Goal: Task Accomplishment & Management: Use online tool/utility

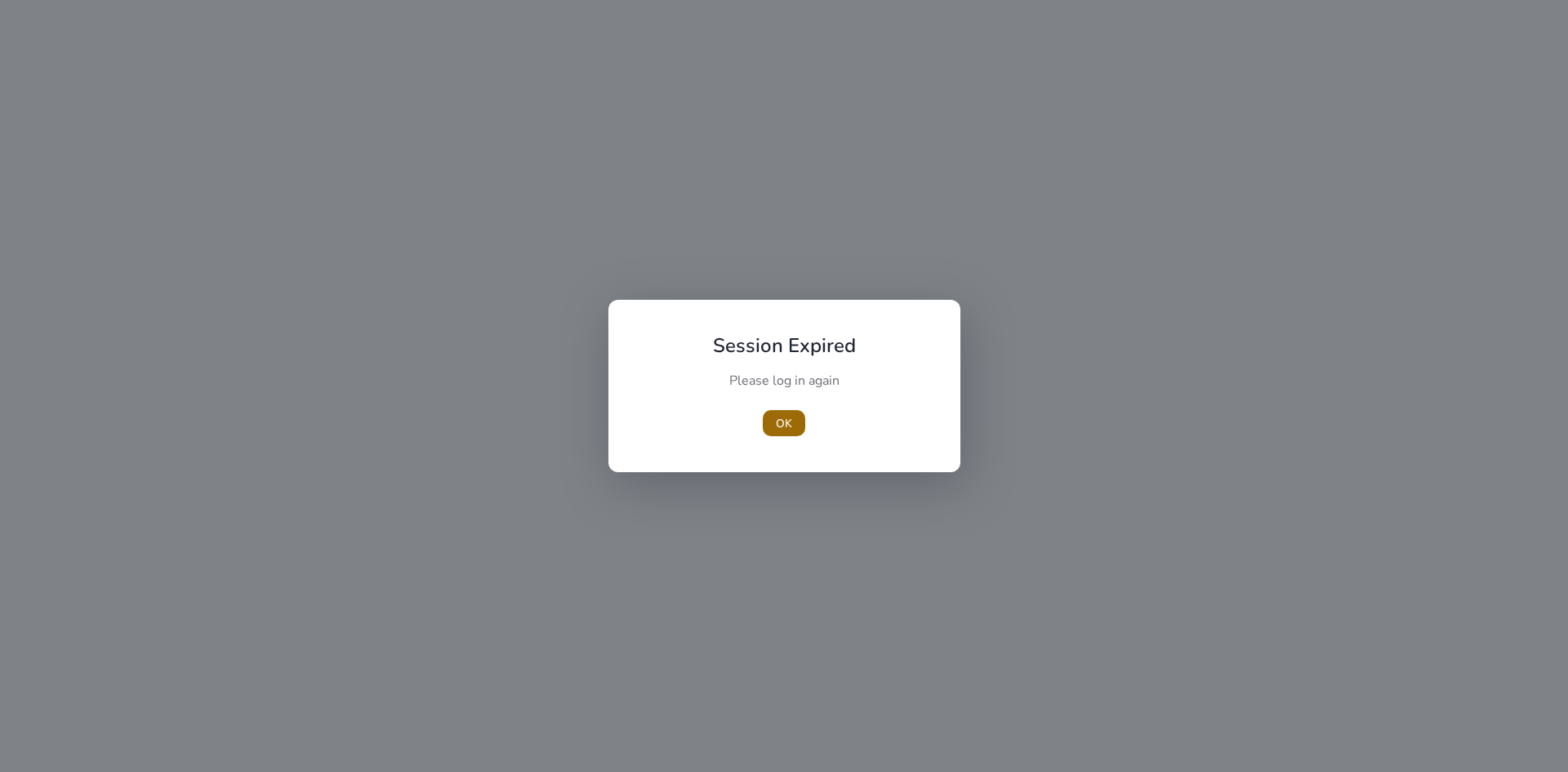
click at [784, 428] on span "OK" at bounding box center [784, 423] width 16 height 17
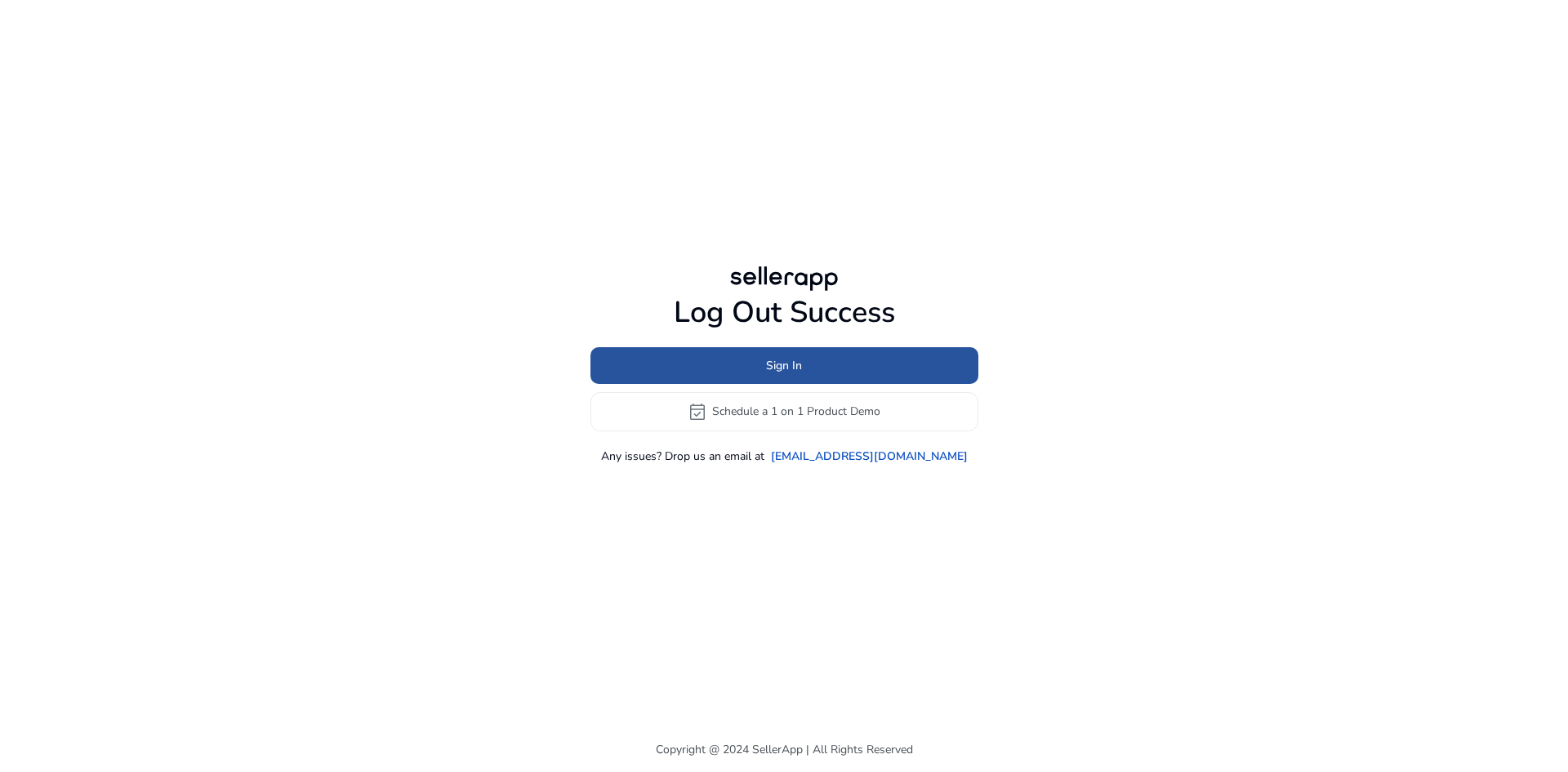
click at [792, 363] on span "Sign In" at bounding box center [784, 366] width 36 height 17
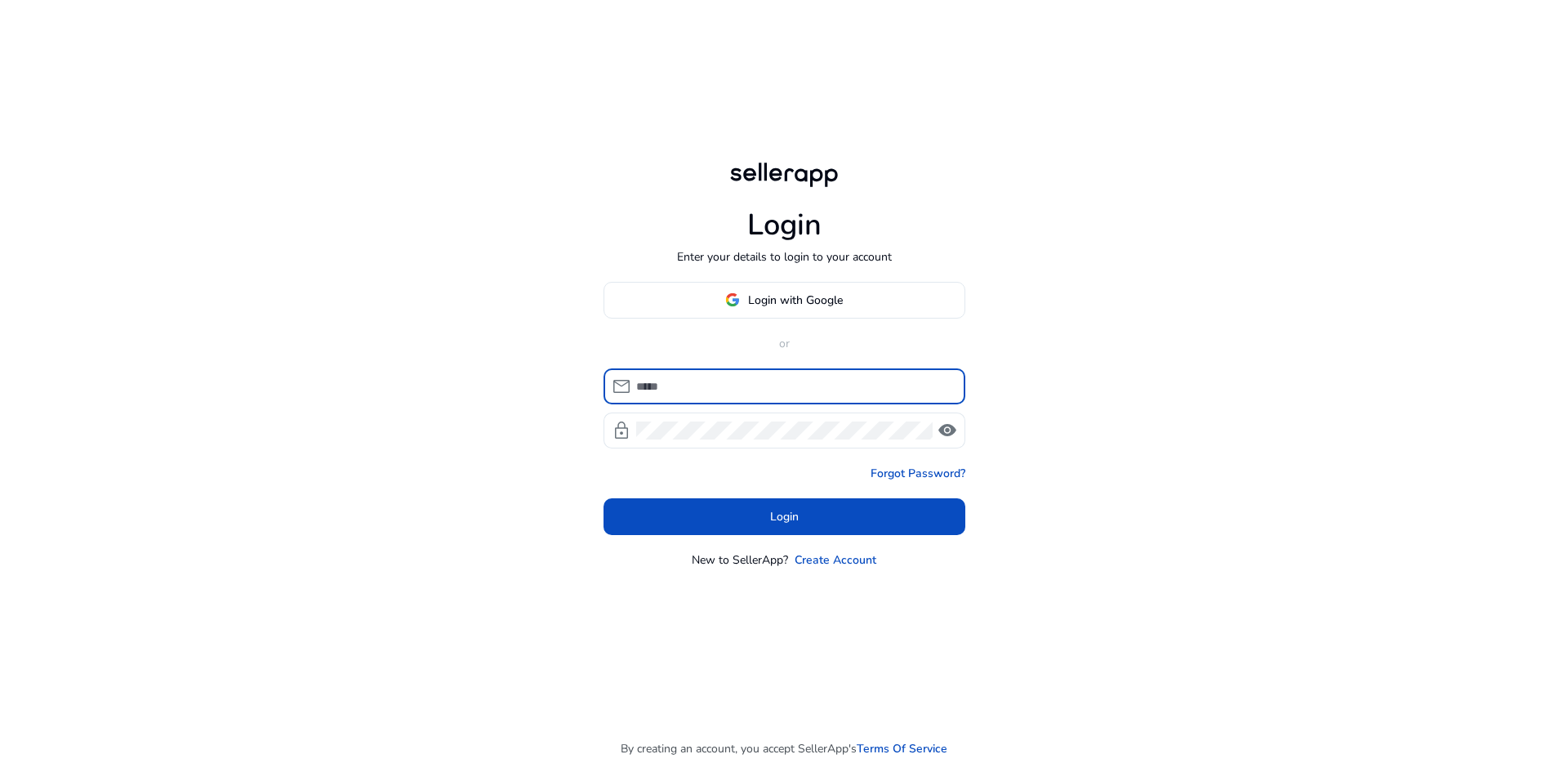
type input "**********"
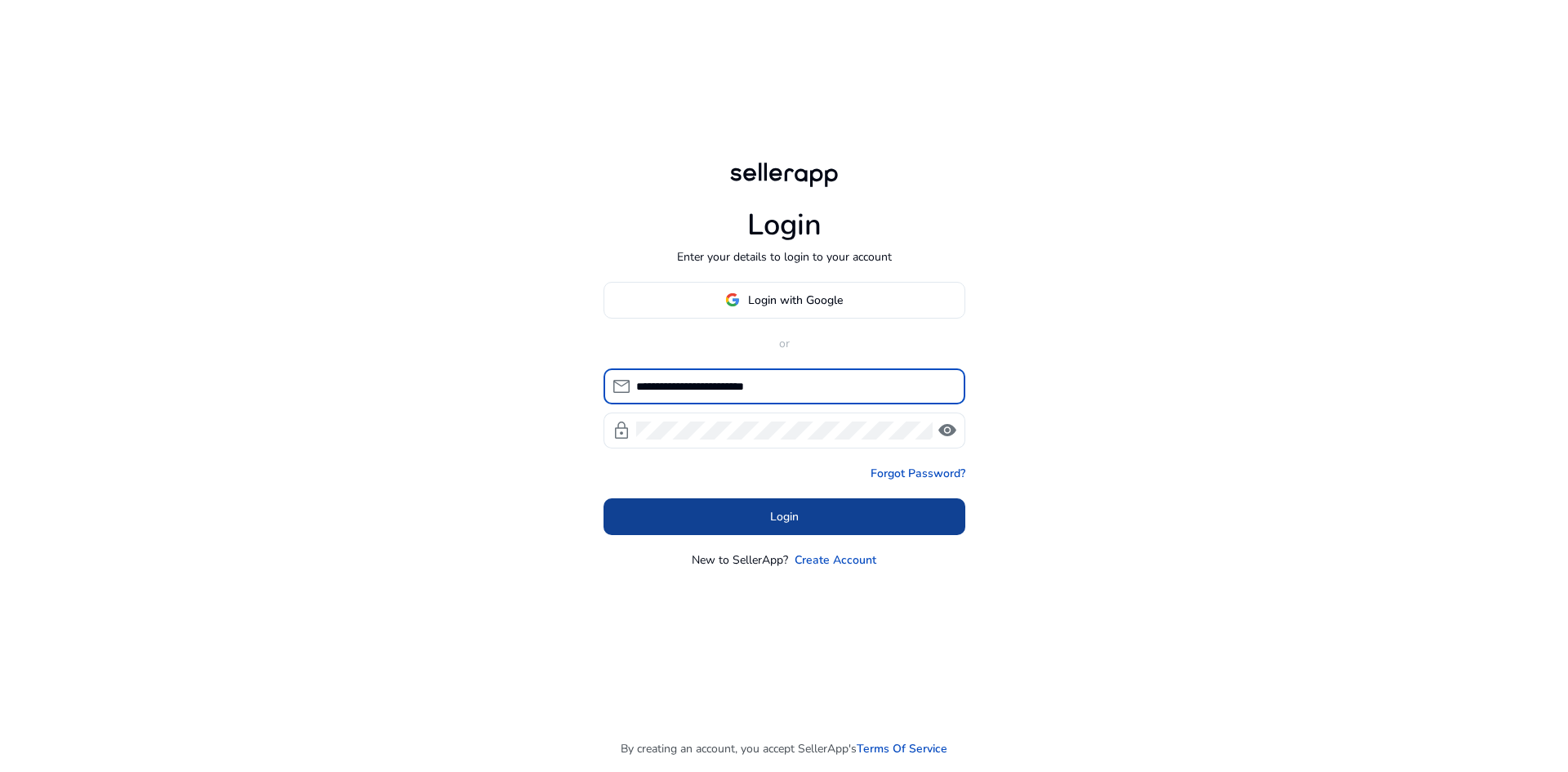
click at [777, 530] on span at bounding box center [784, 516] width 362 height 39
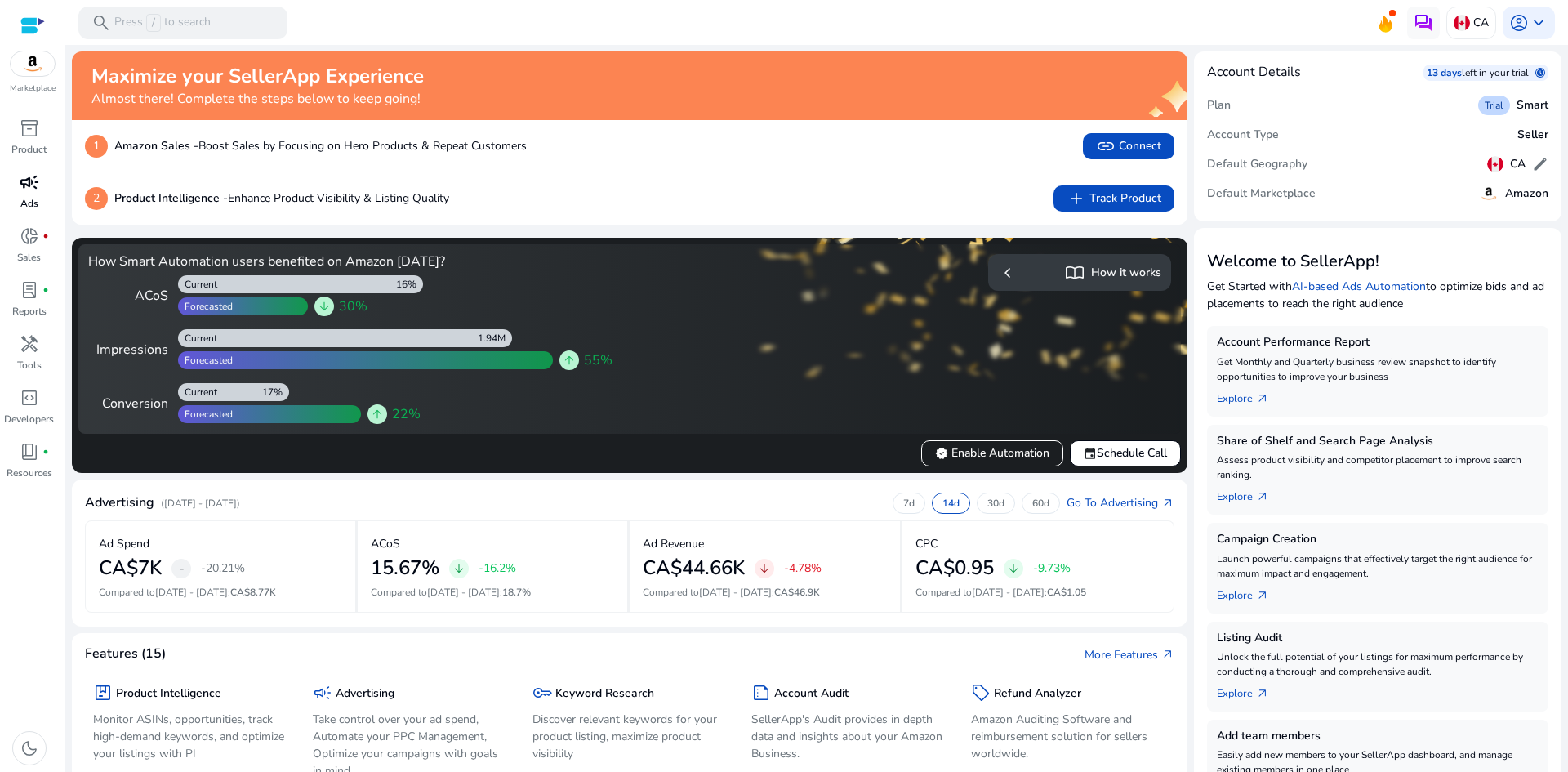
click at [29, 190] on span "campaign" at bounding box center [29, 182] width 19 height 19
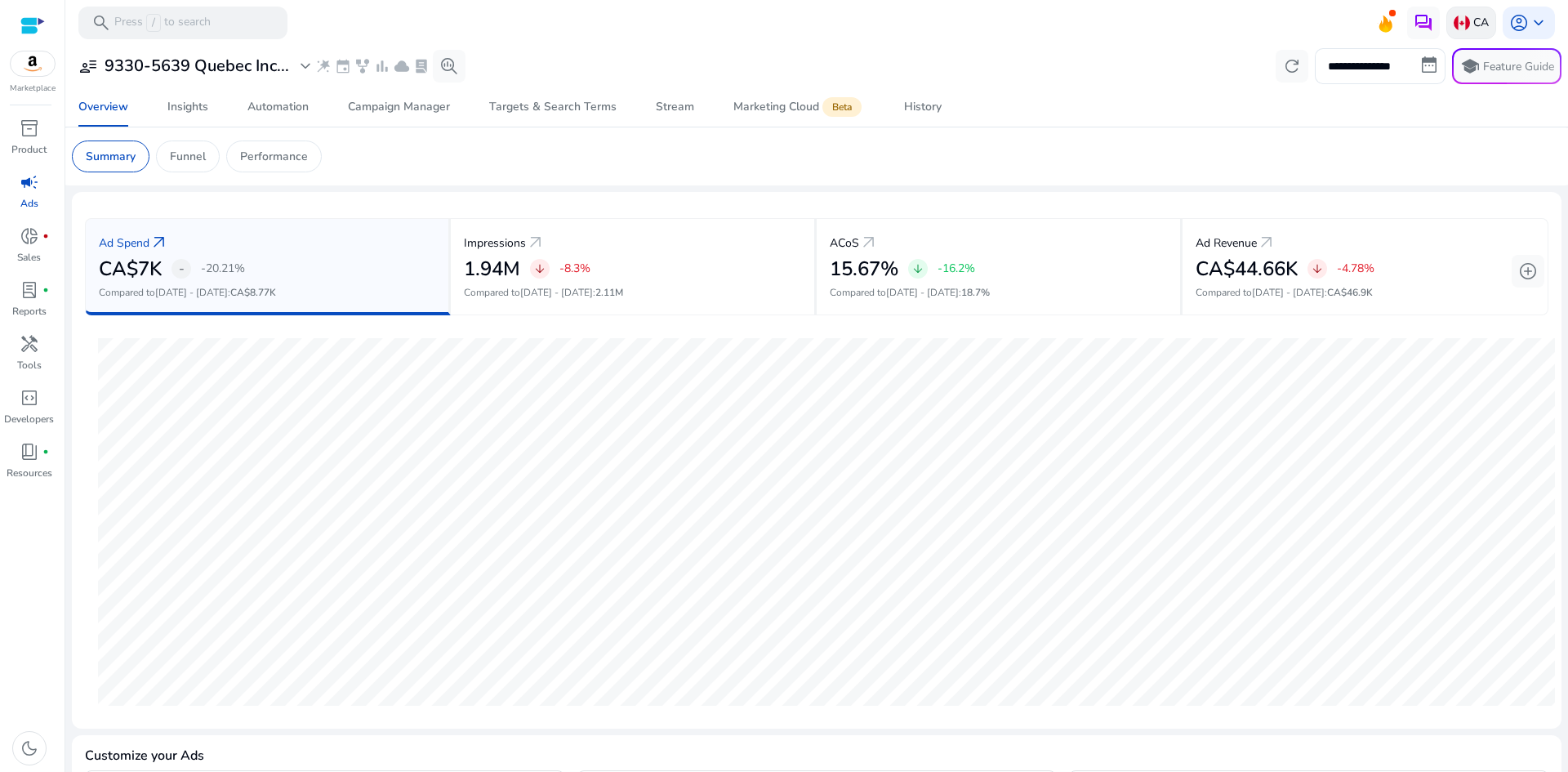
click at [1477, 16] on p "CA" at bounding box center [1482, 22] width 15 height 29
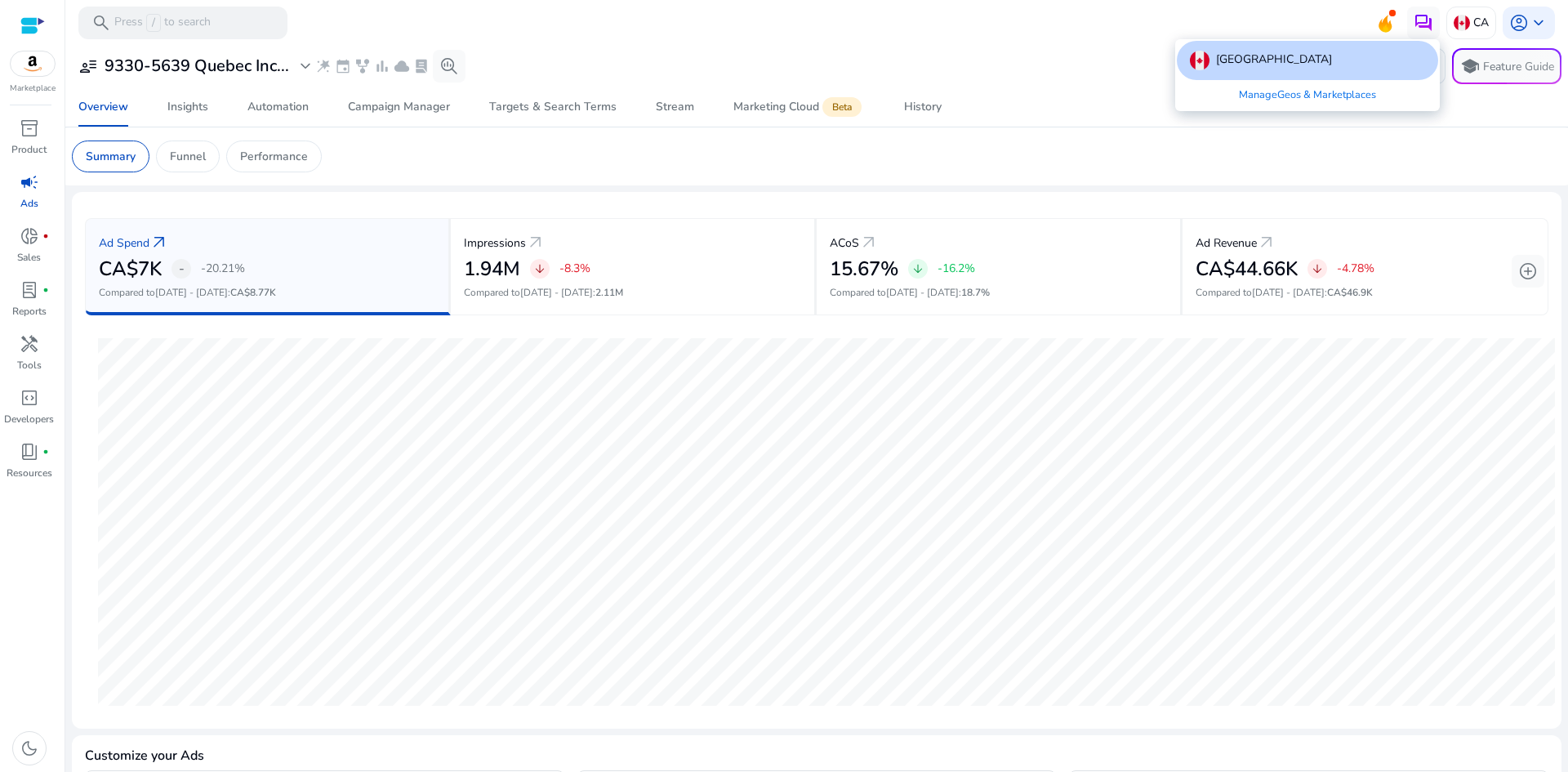
click at [1312, 98] on link "Manage Geos & Marketplaces" at bounding box center [1307, 95] width 164 height 29
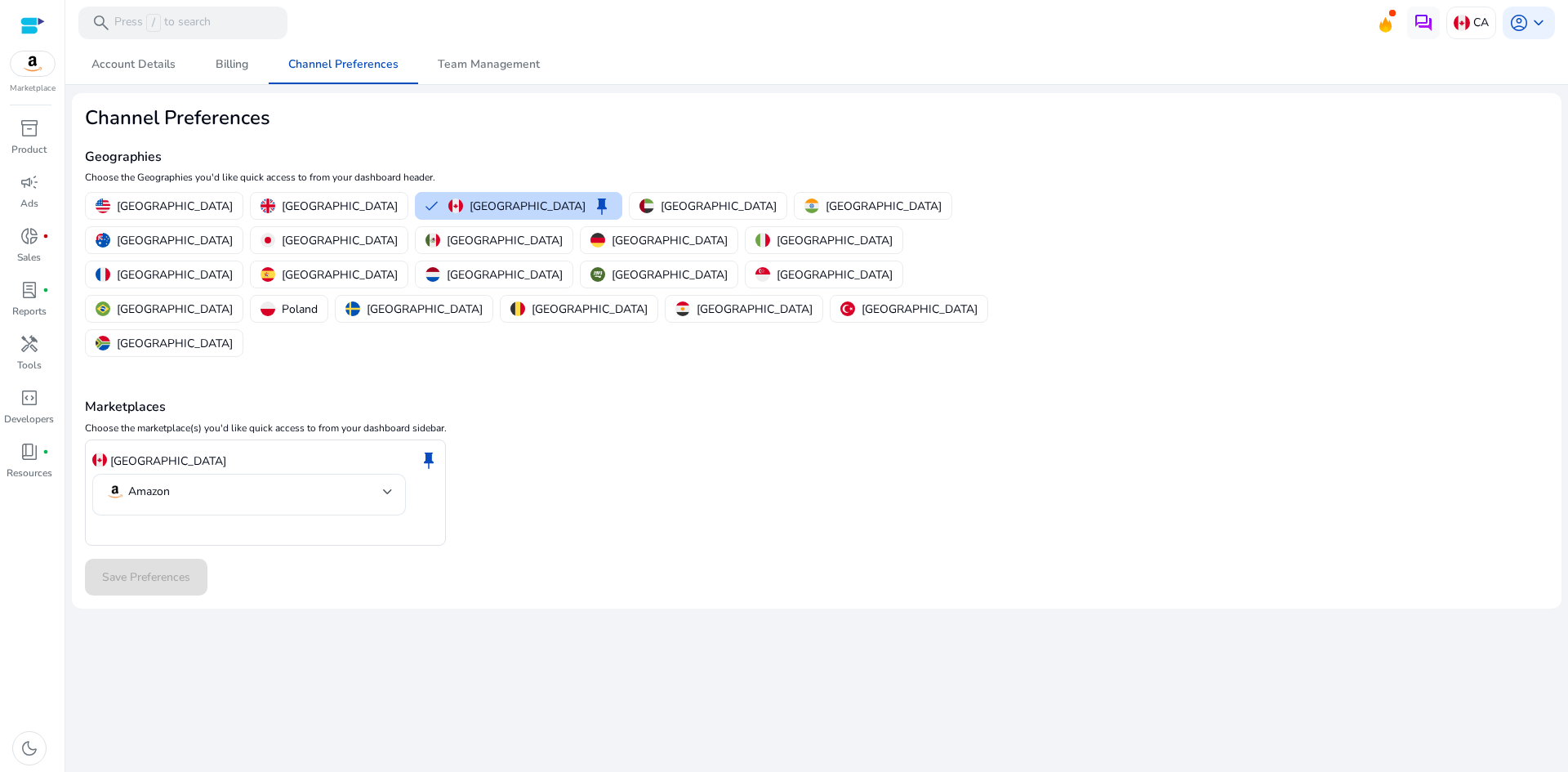
click at [727, 232] on p "[GEOGRAPHIC_DATA]" at bounding box center [670, 241] width 116 height 17
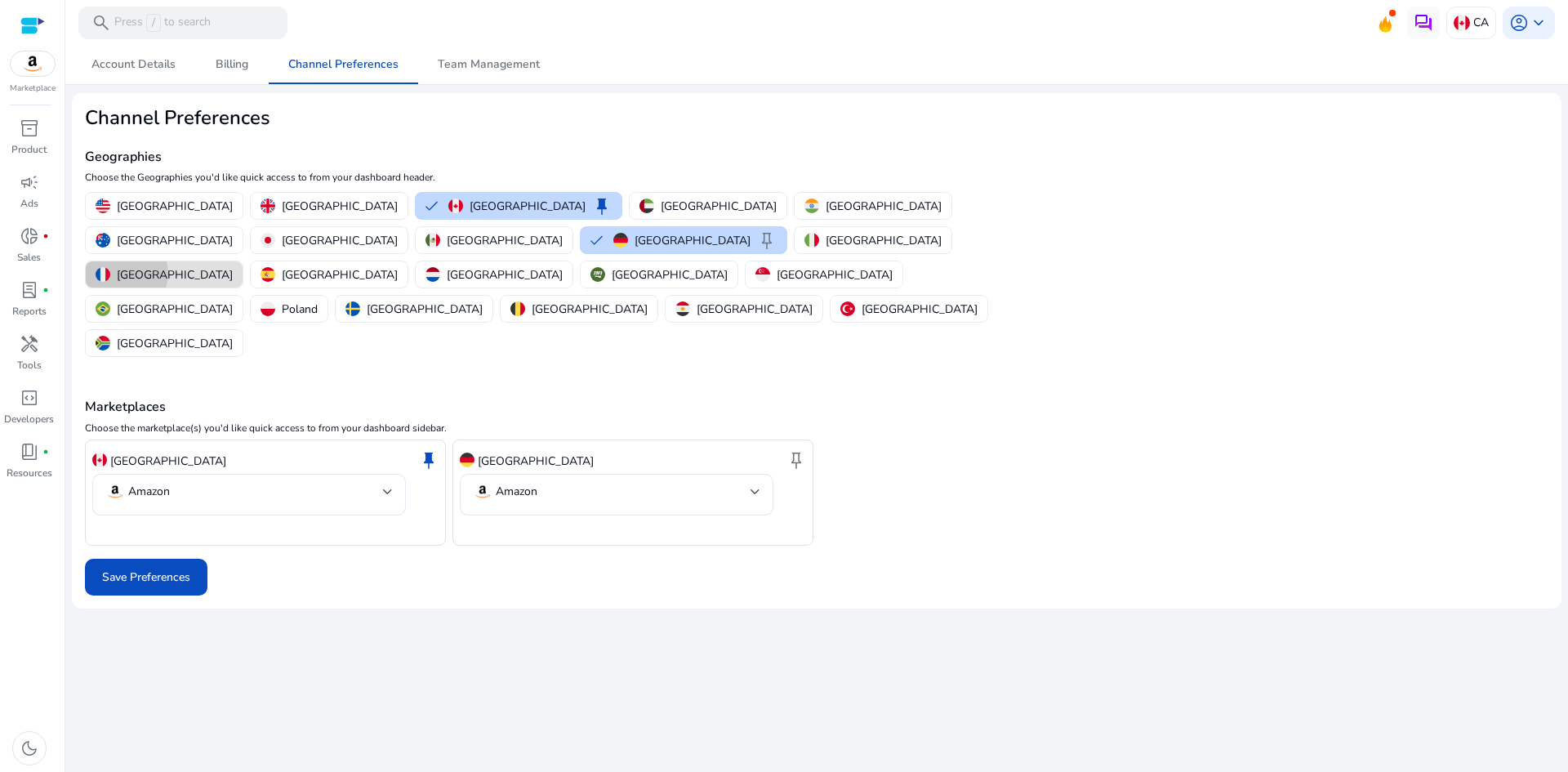
click at [232, 266] on p "[GEOGRAPHIC_DATA]" at bounding box center [175, 275] width 116 height 17
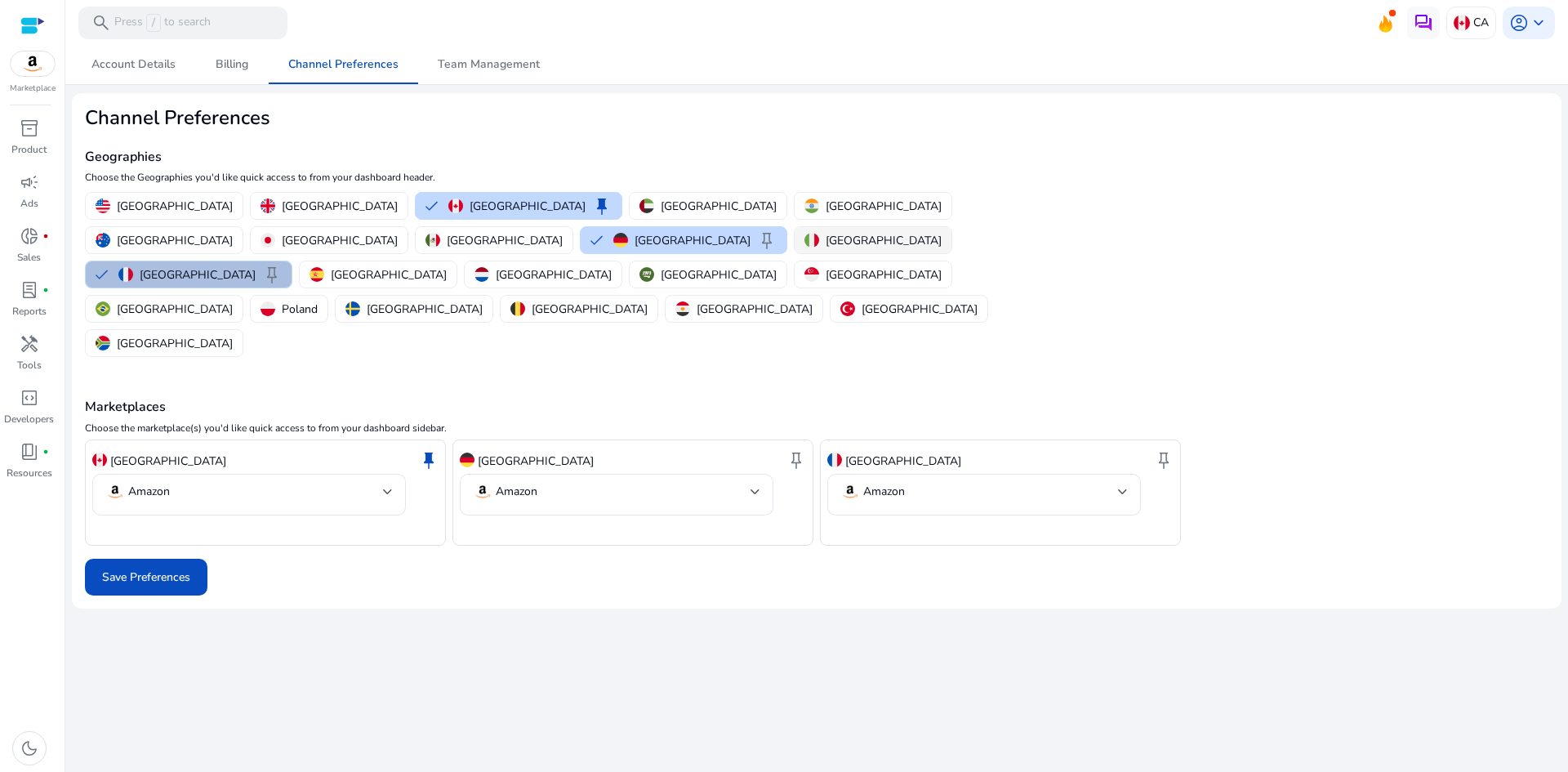
click at [805, 248] on img "button" at bounding box center [812, 239] width 15 height 15
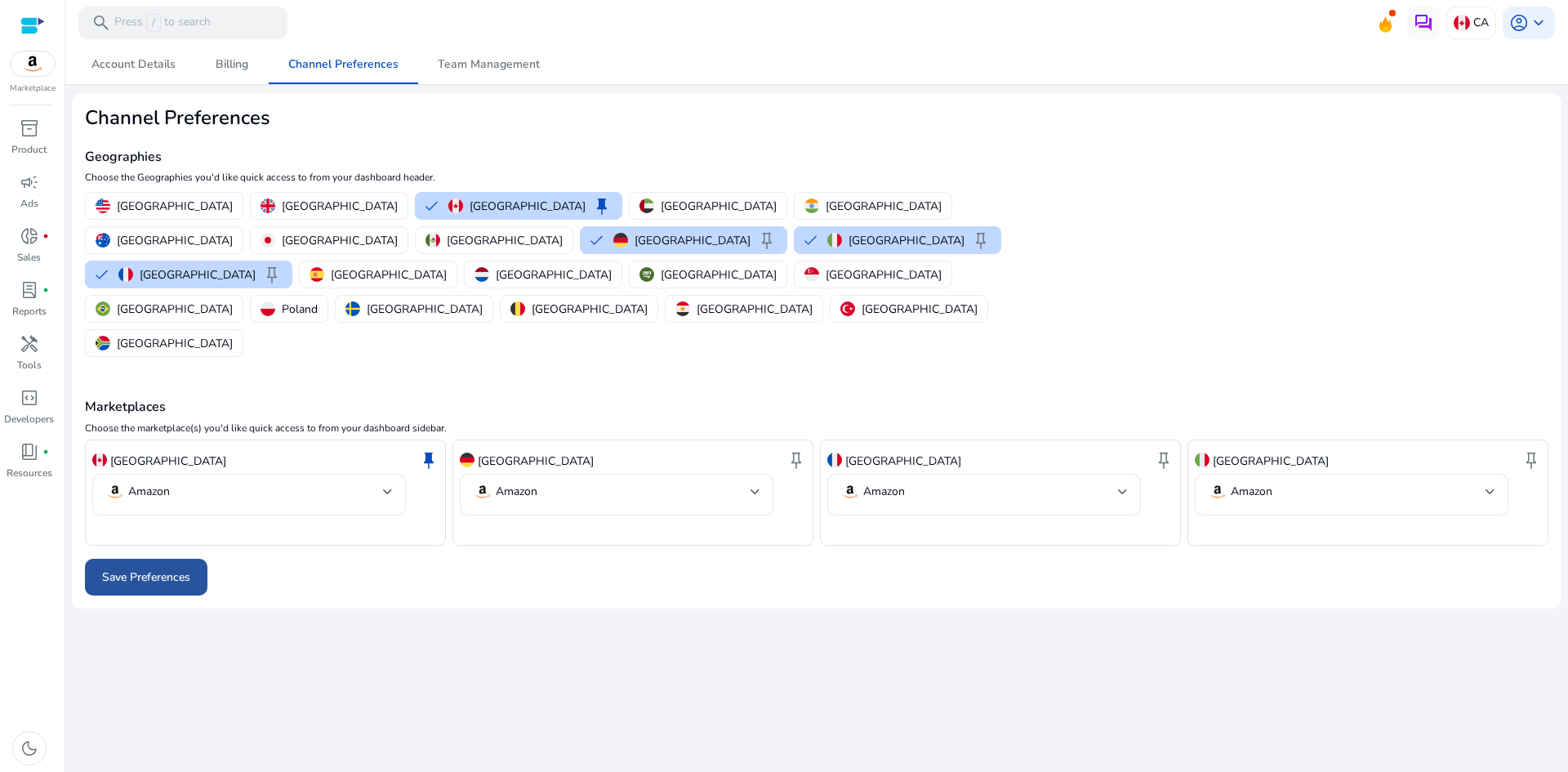
click at [181, 569] on span "Save Preferences" at bounding box center [145, 577] width 88 height 17
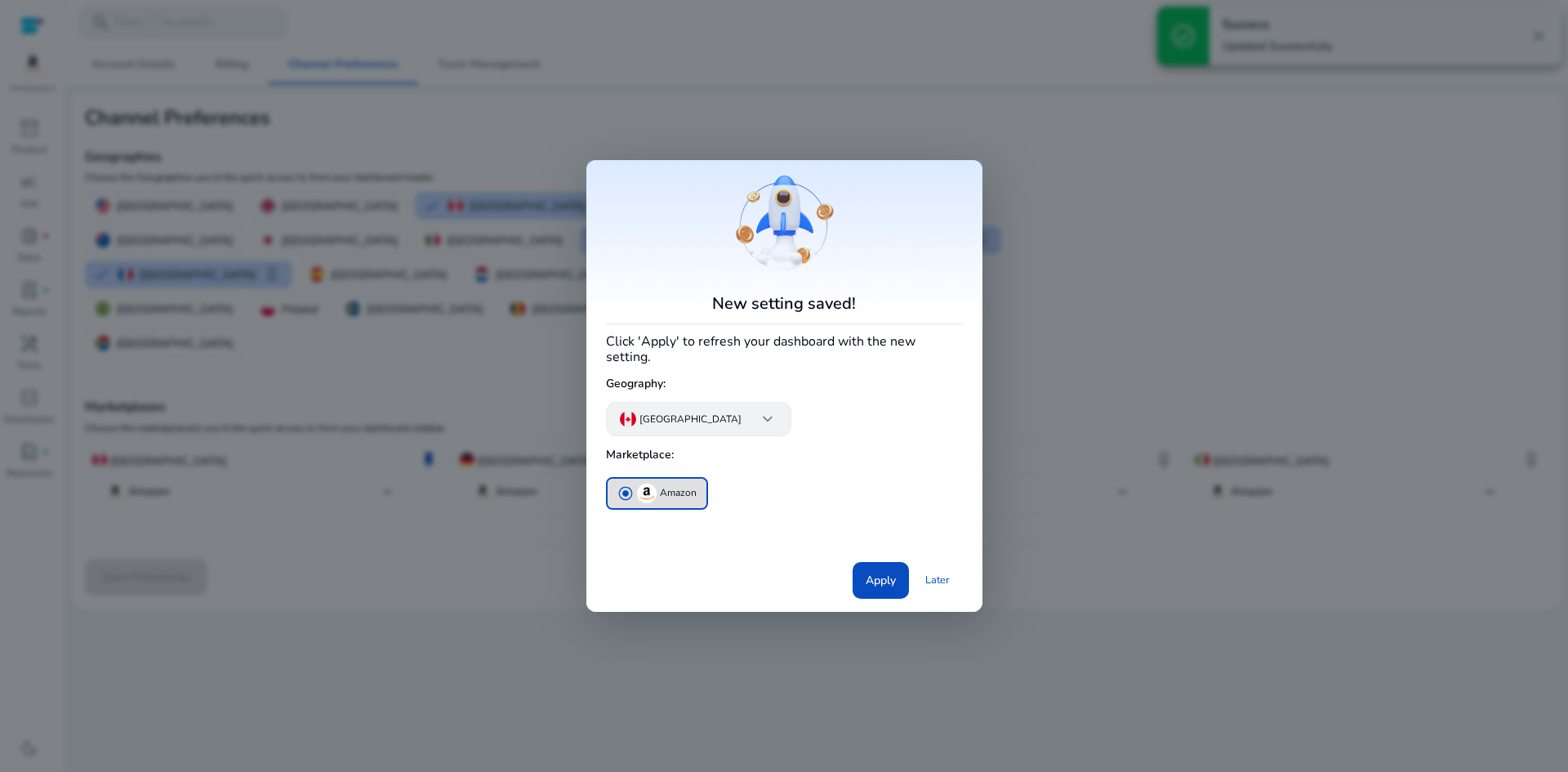
click at [745, 417] on app-icon "keyboard_arrow_down" at bounding box center [761, 419] width 33 height 19
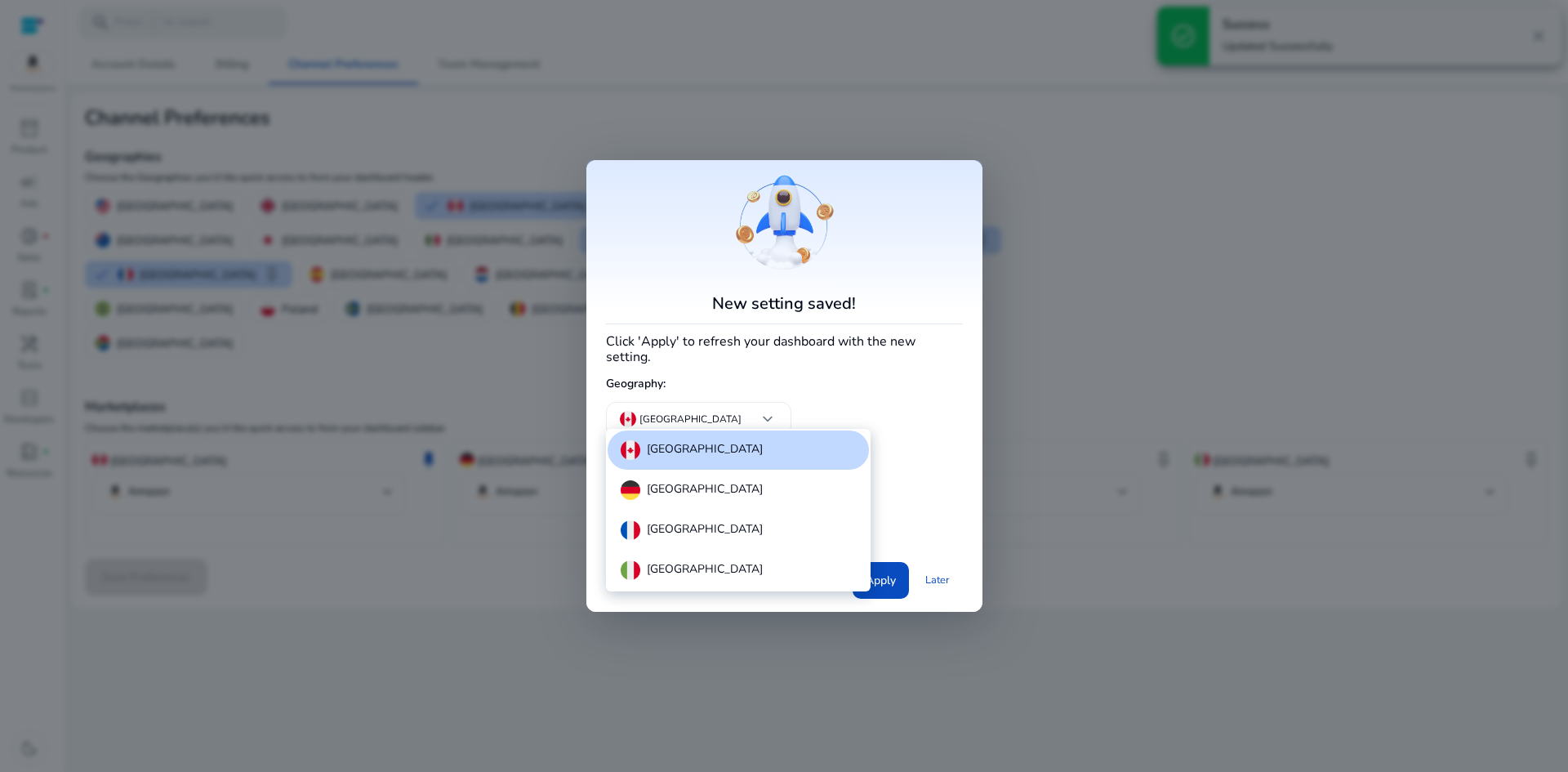
click at [857, 393] on div at bounding box center [784, 386] width 1568 height 772
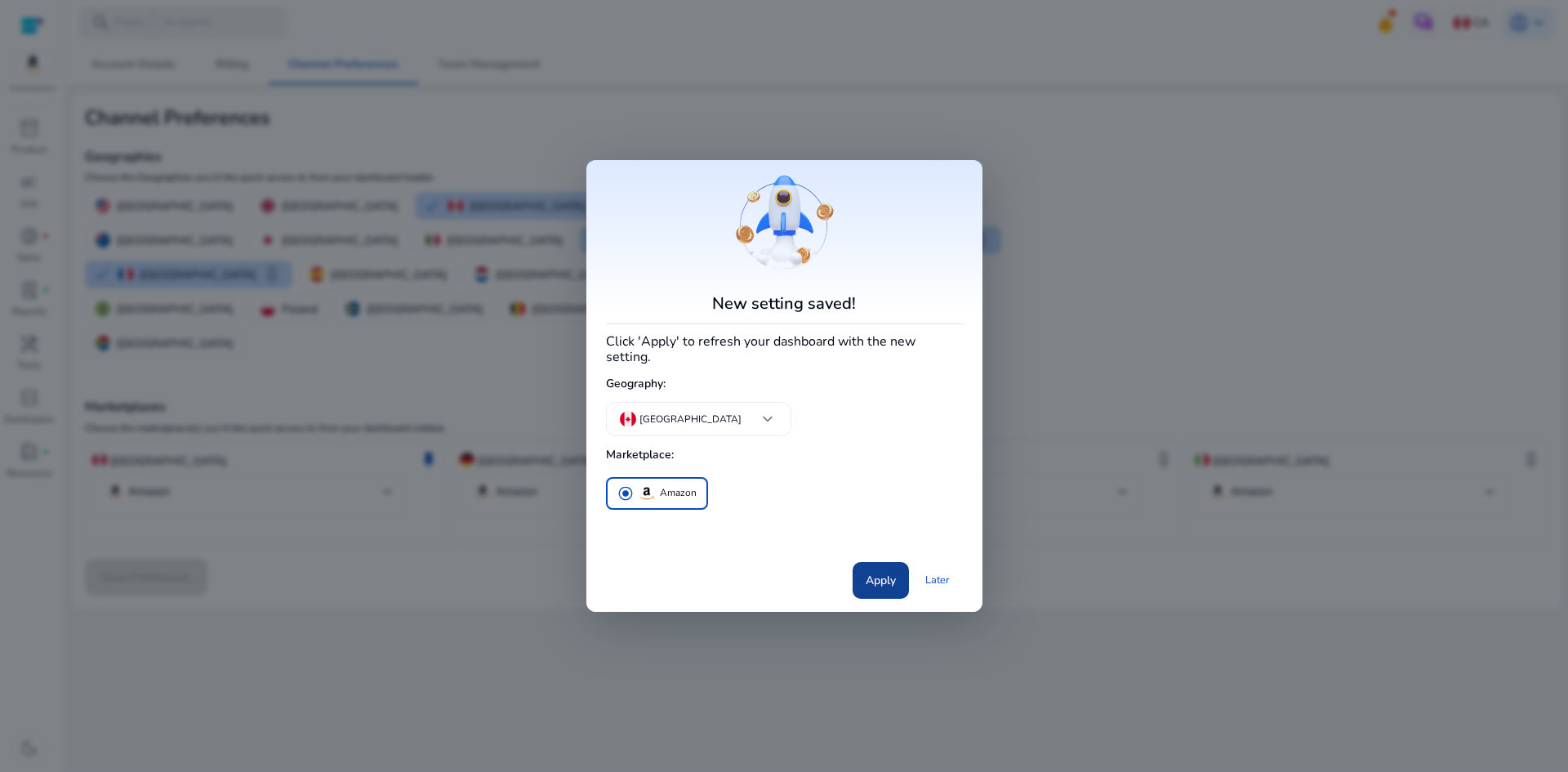
click at [900, 570] on span at bounding box center [881, 580] width 56 height 39
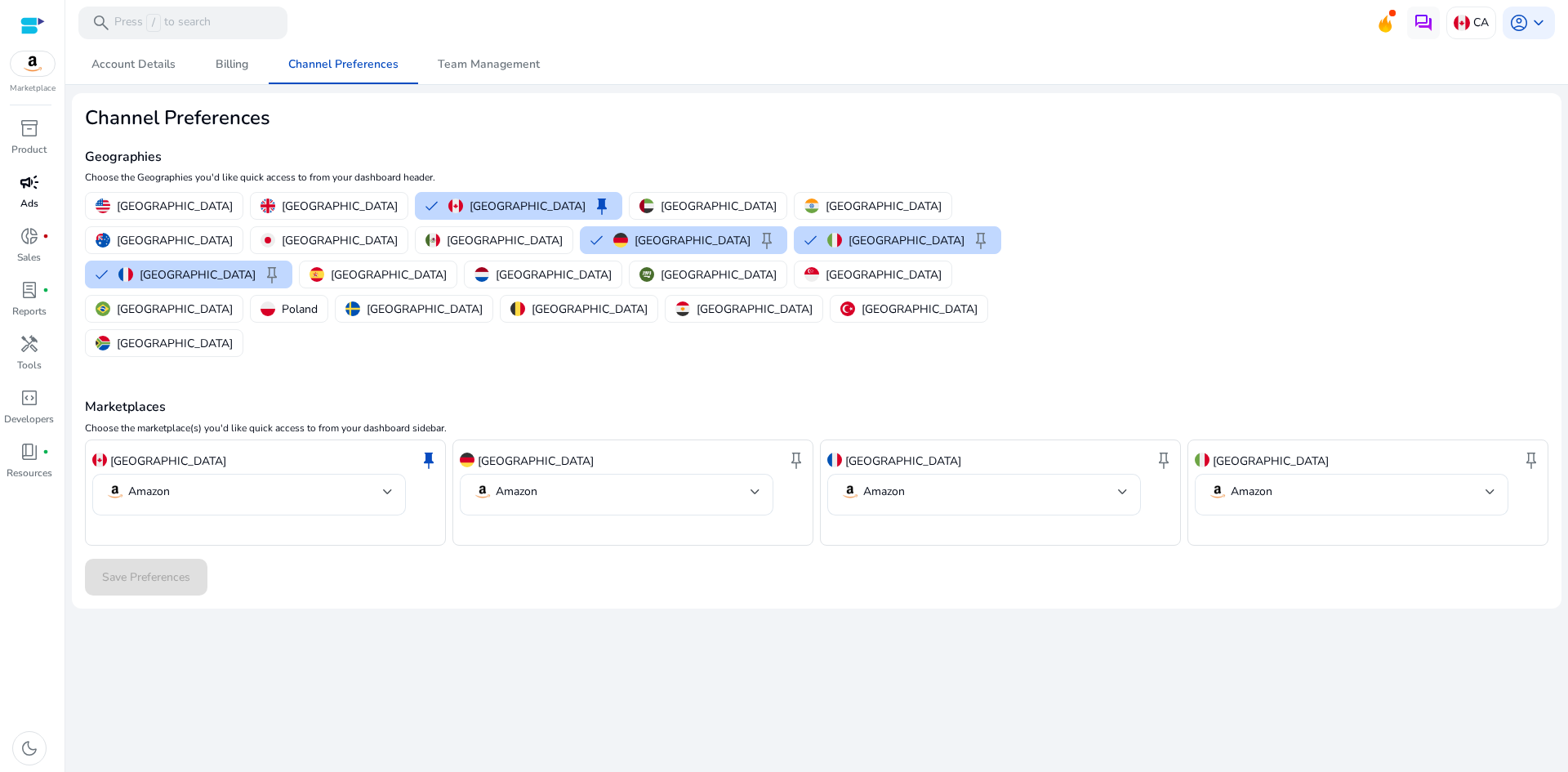
click at [27, 189] on span "campaign" at bounding box center [29, 182] width 19 height 19
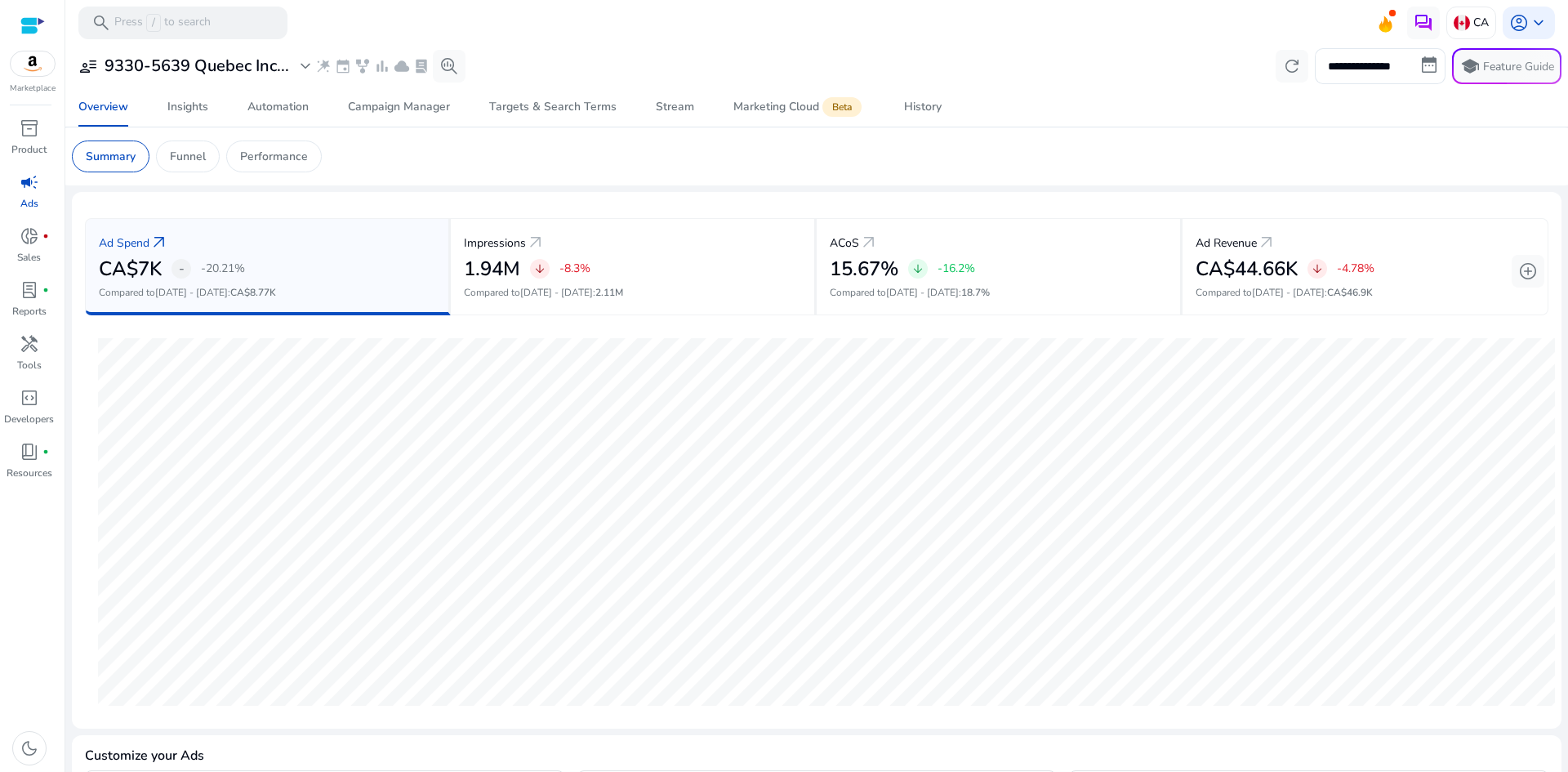
click at [1136, 18] on mat-toolbar "search Press / to search CA account_circle keyboard_arrow_down" at bounding box center [816, 22] width 1503 height 45
click at [305, 70] on span "expand_more" at bounding box center [305, 66] width 19 height 19
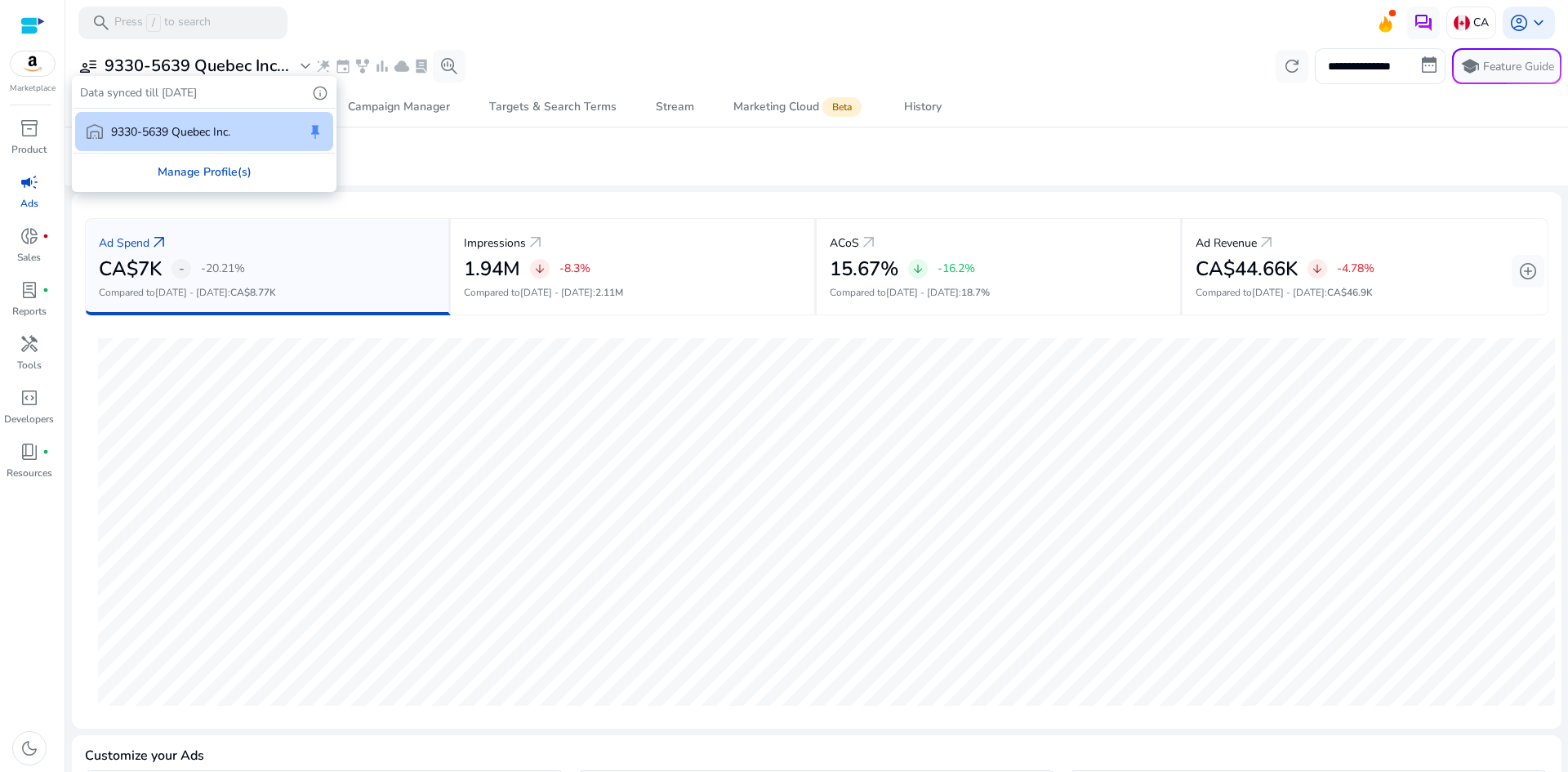
click at [228, 173] on div "Manage Profile(s)" at bounding box center [204, 172] width 261 height 37
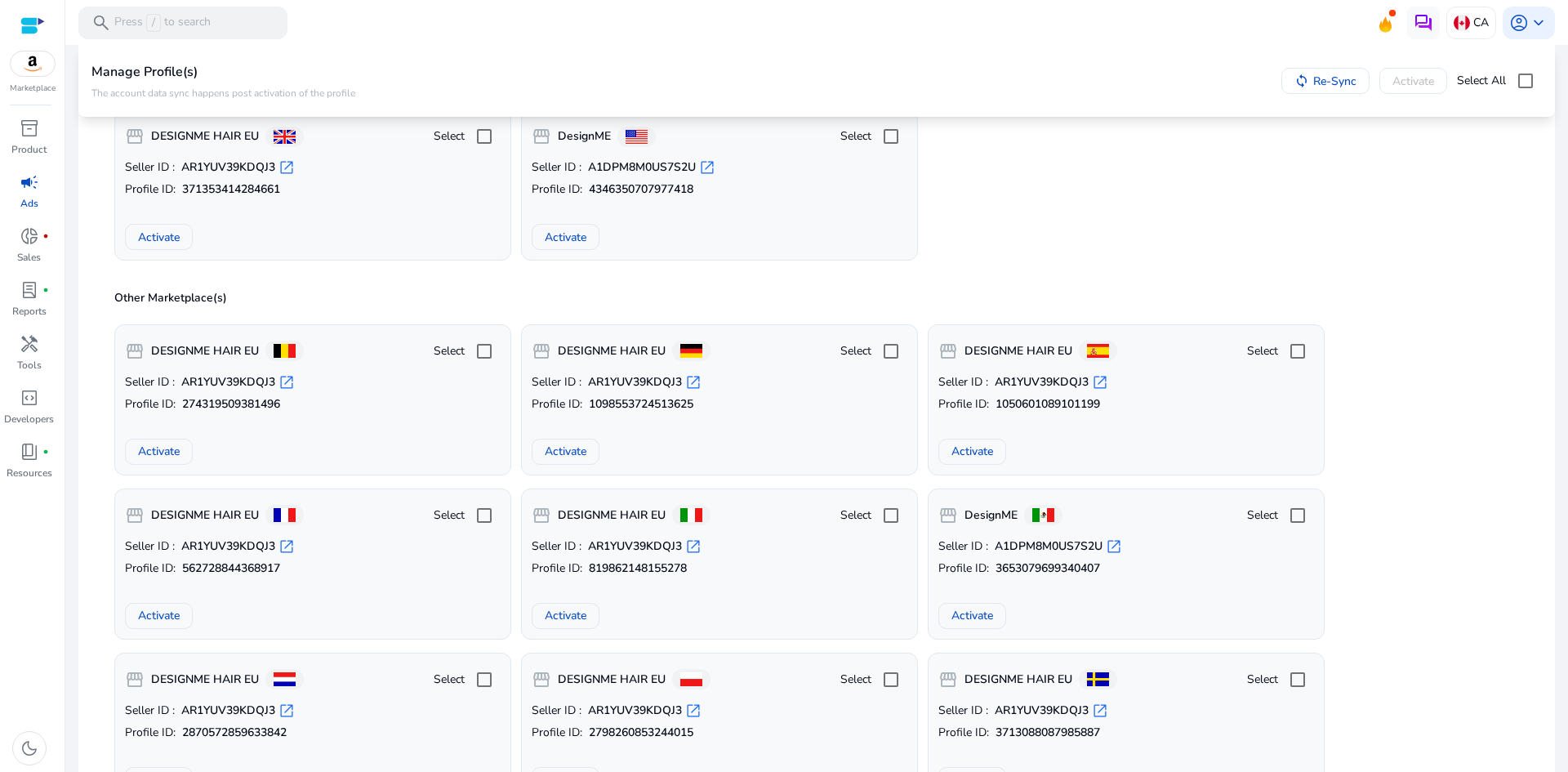
scroll to position [454, 0]
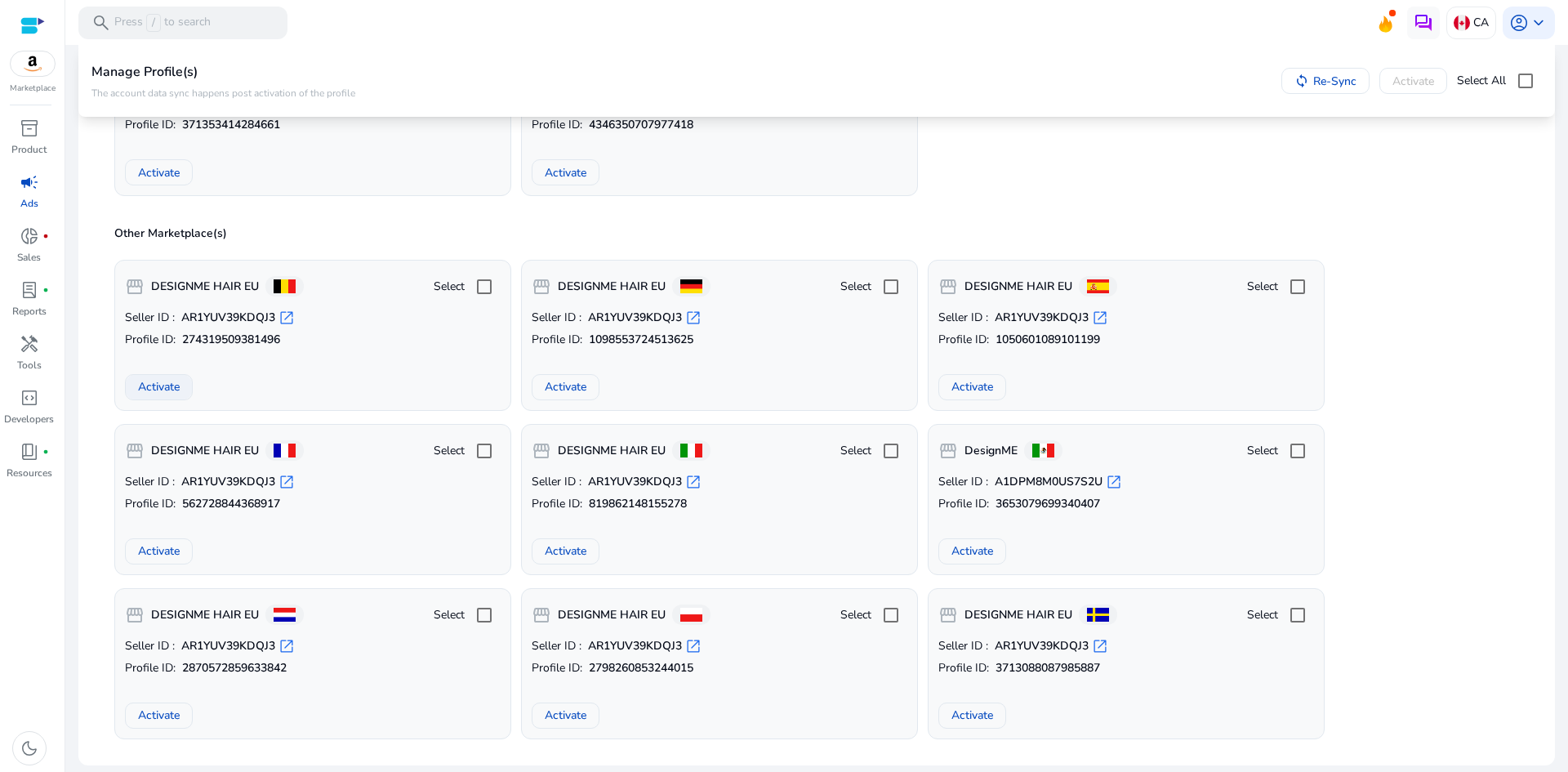
click at [181, 391] on span at bounding box center [159, 387] width 66 height 39
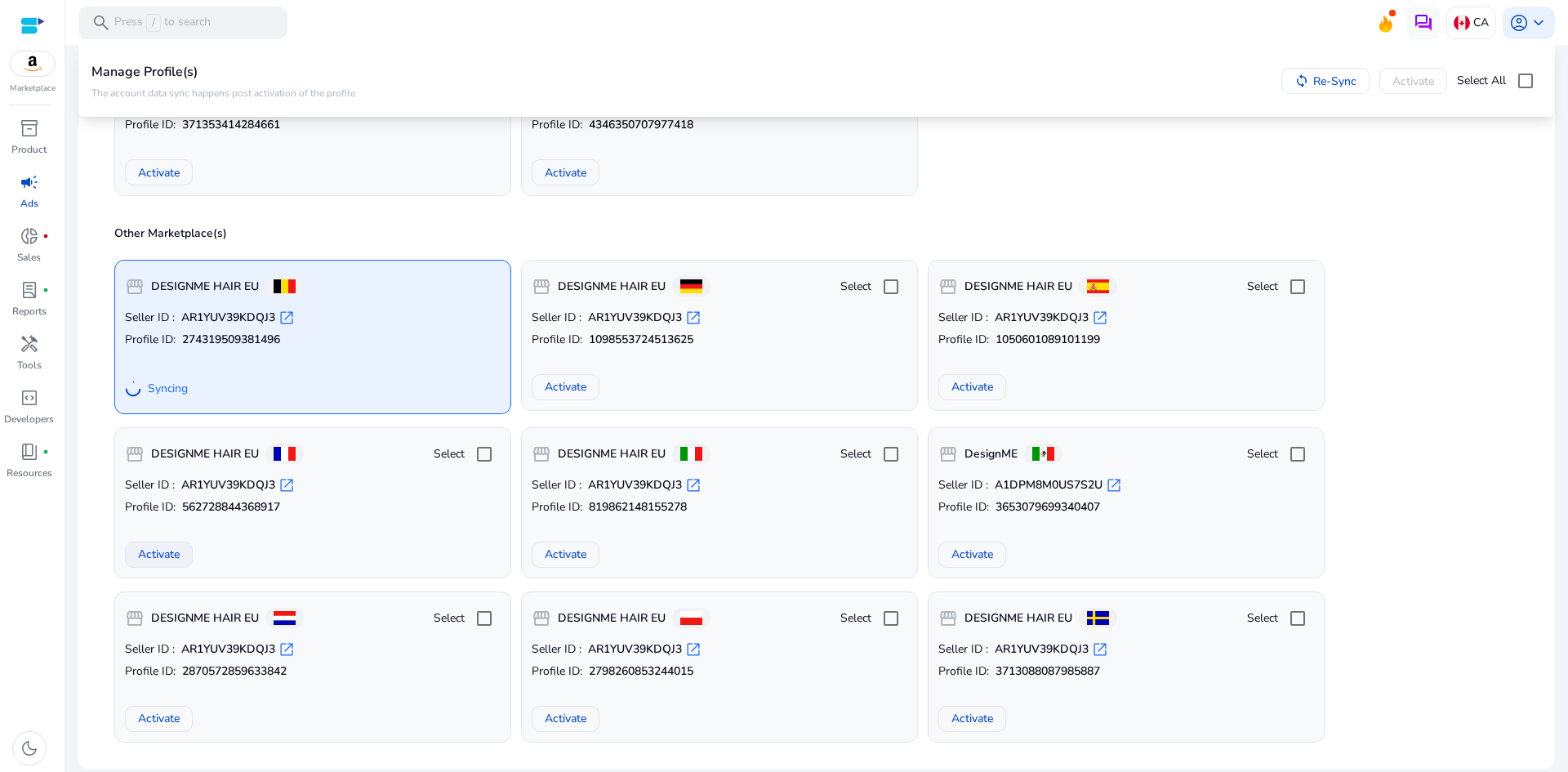
click at [147, 557] on span "Activate" at bounding box center [159, 554] width 42 height 17
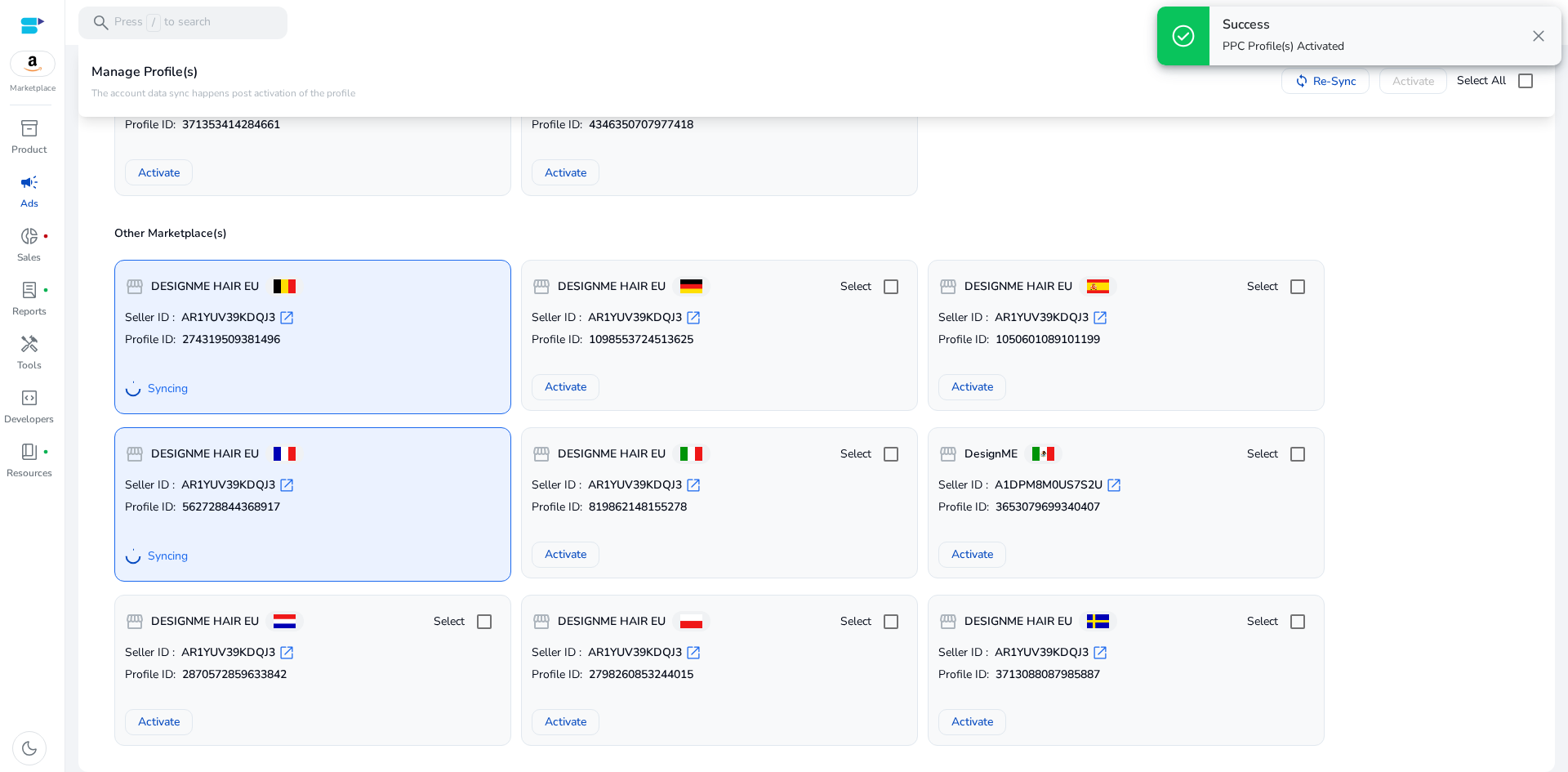
click at [569, 558] on span "Activate" at bounding box center [566, 554] width 42 height 17
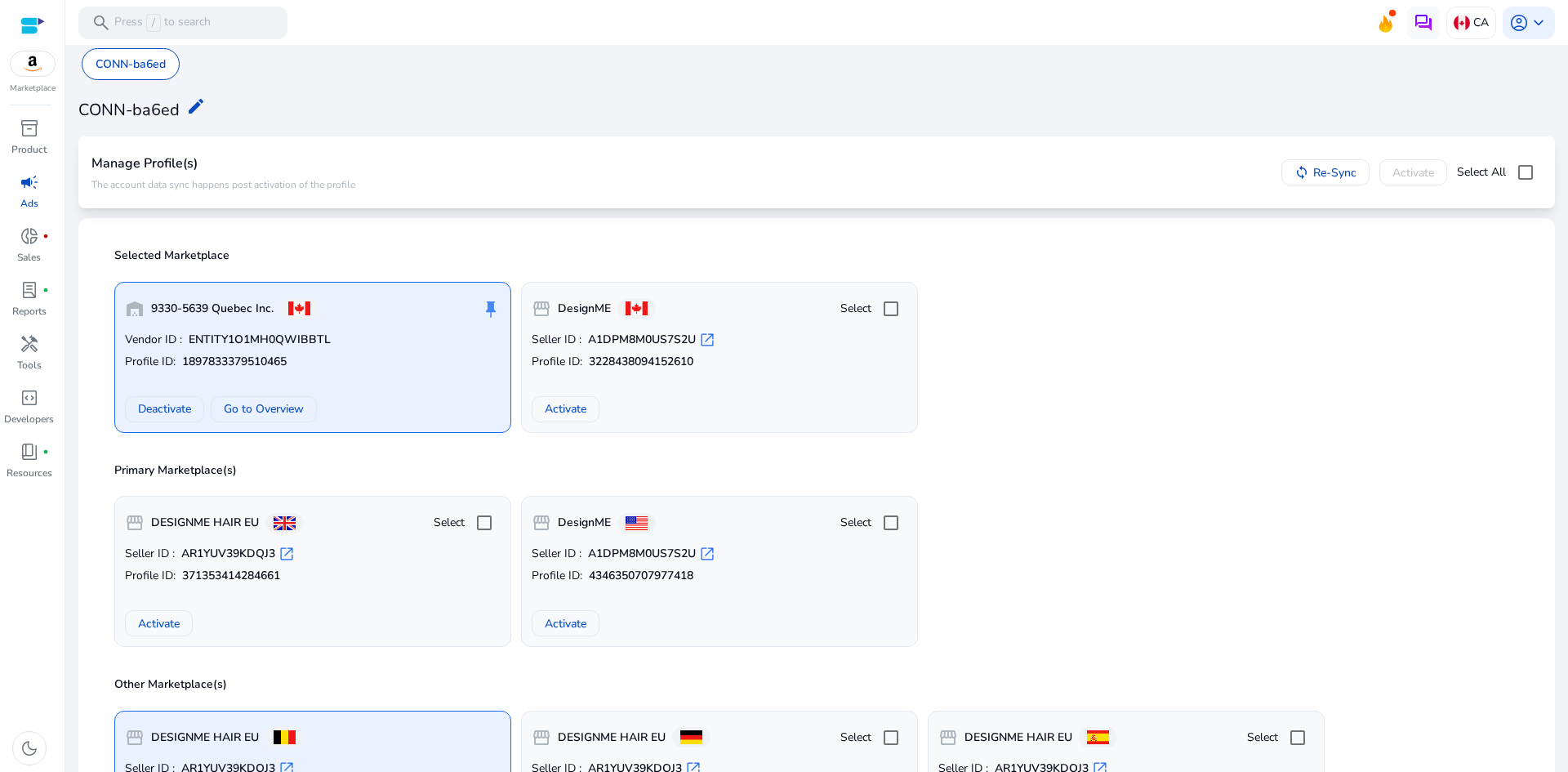
scroll to position [0, 0]
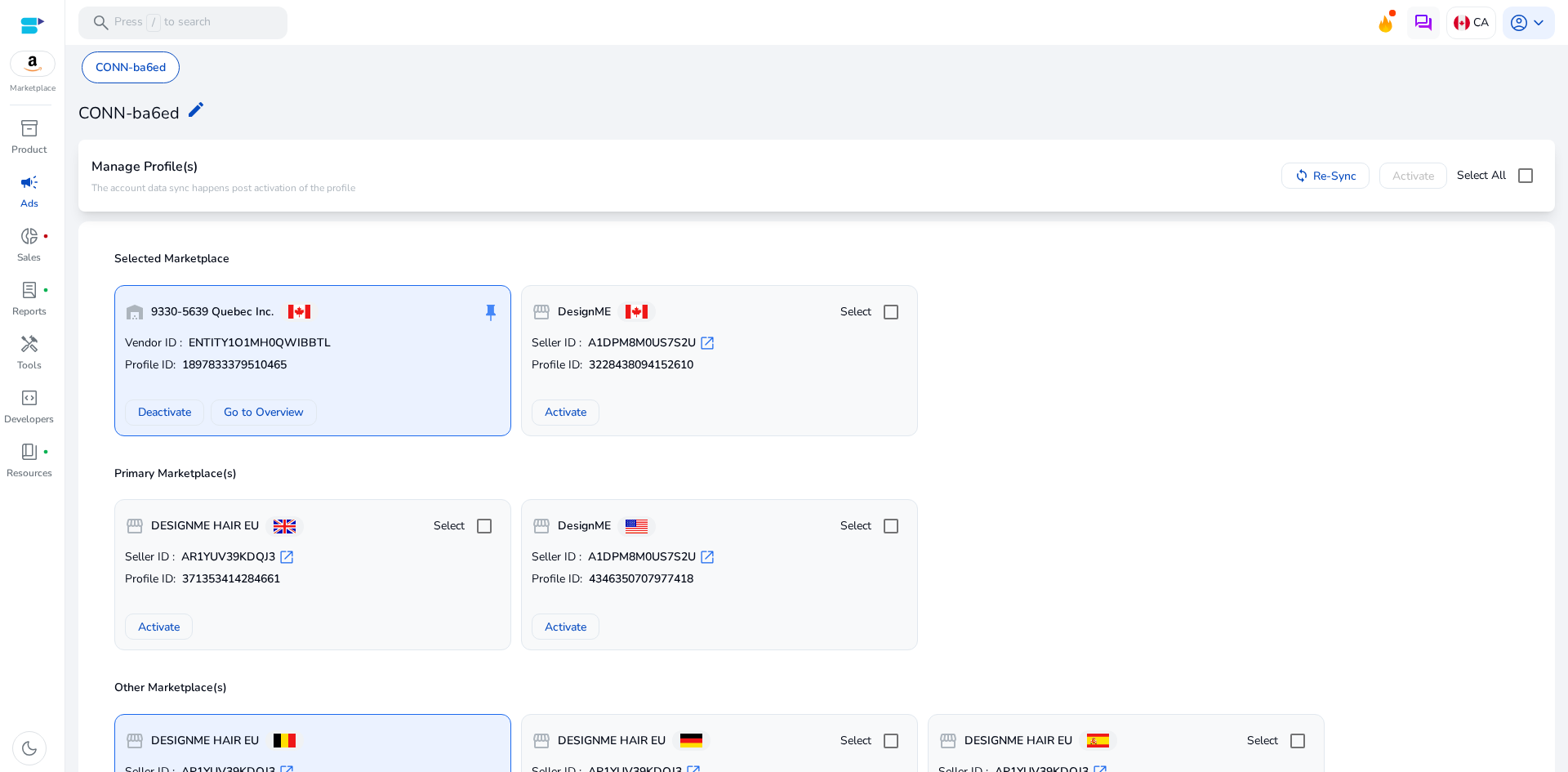
click at [34, 192] on span "campaign" at bounding box center [29, 182] width 19 height 19
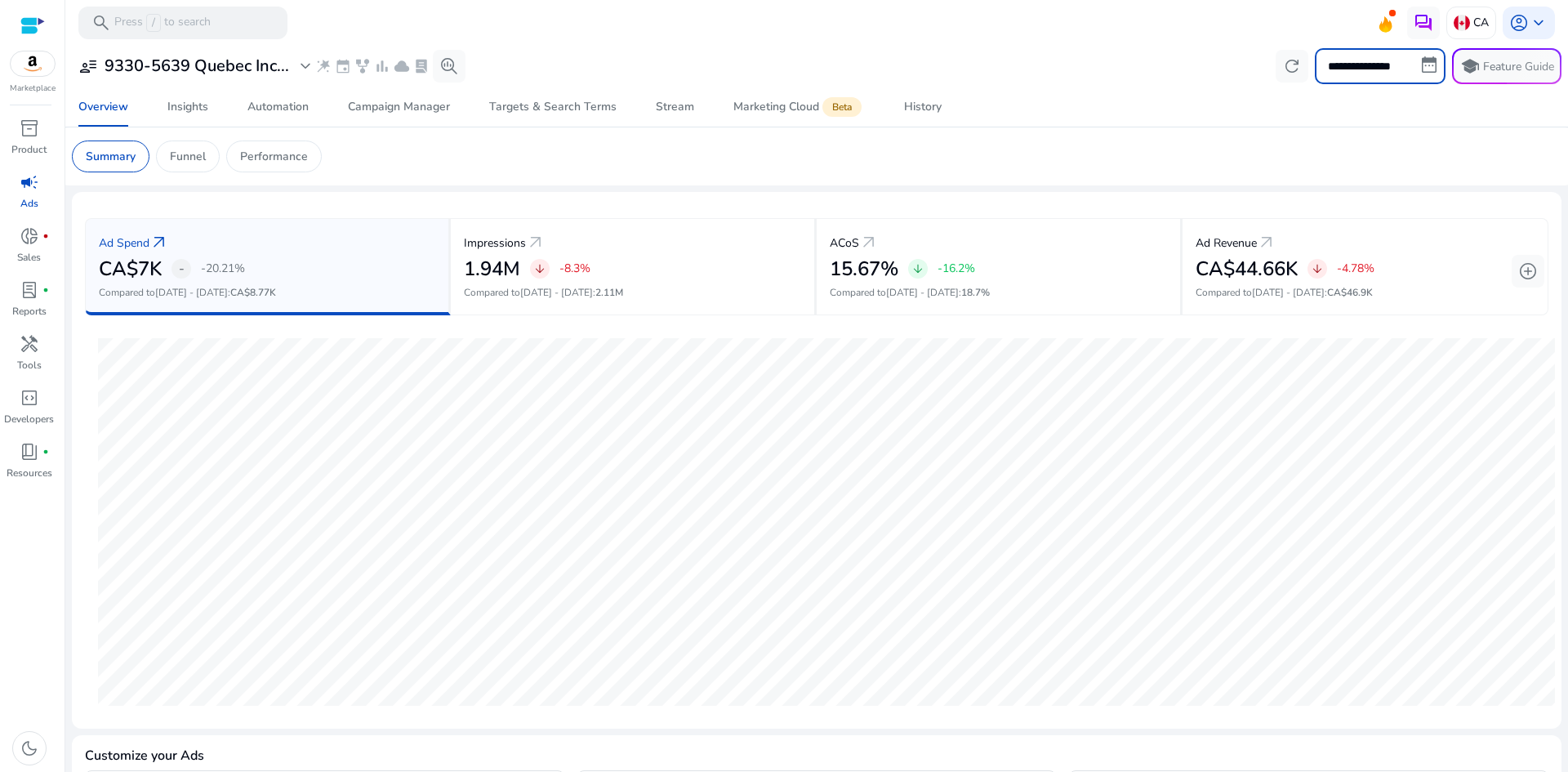
click at [1368, 64] on input "**********" at bounding box center [1380, 66] width 131 height 36
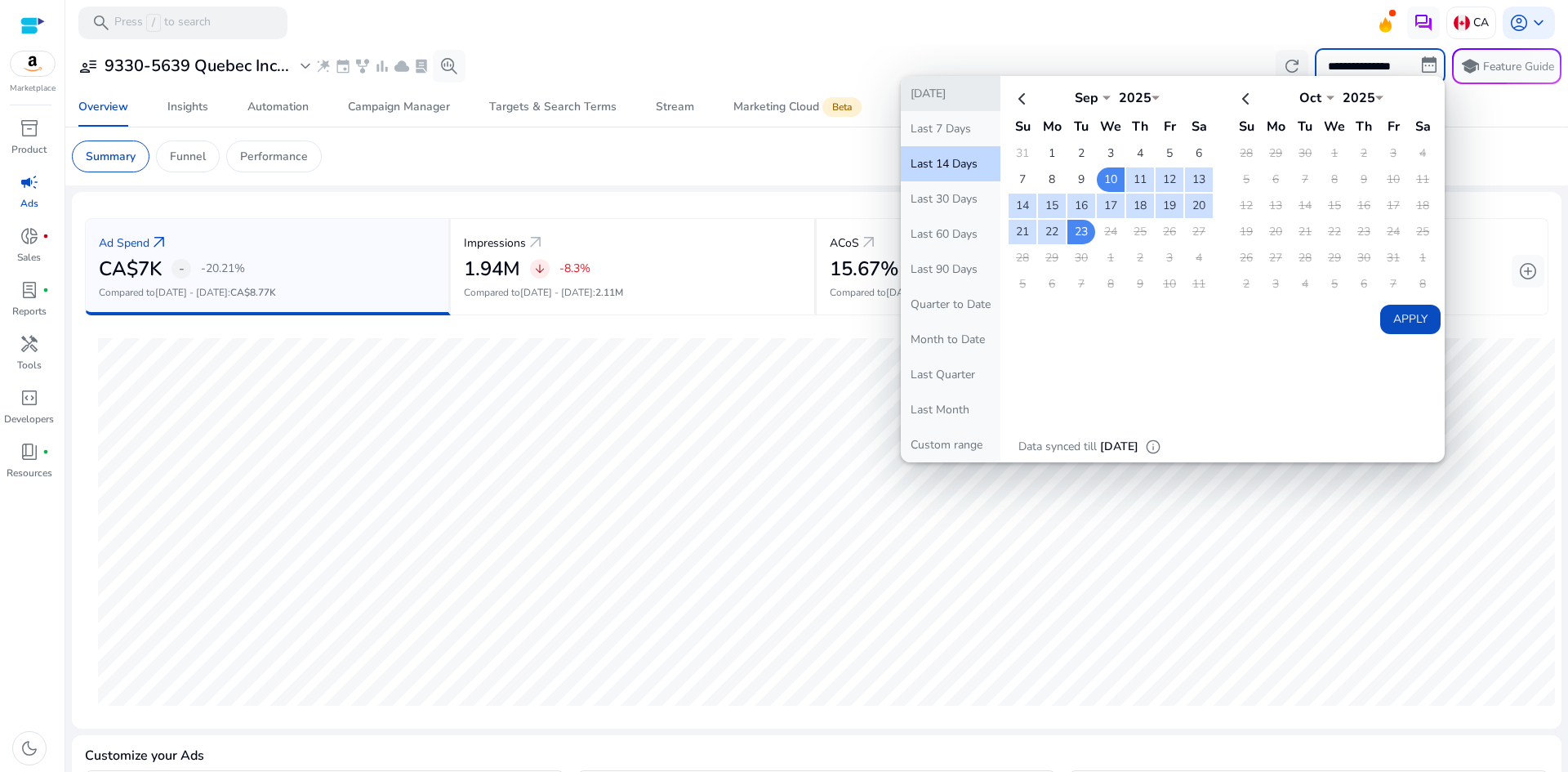
click at [942, 82] on button "[DATE]" at bounding box center [950, 93] width 100 height 35
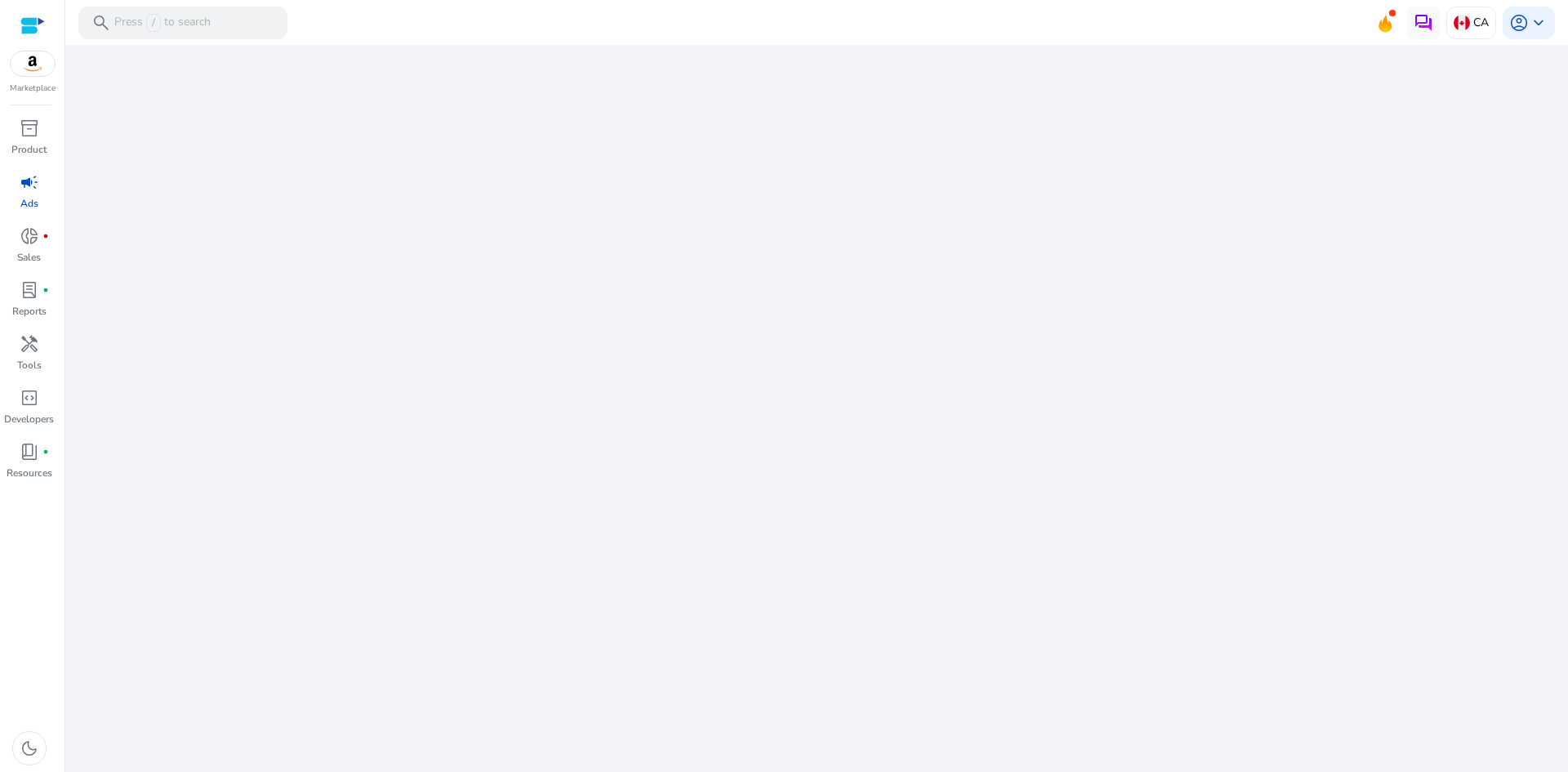
select select "*"
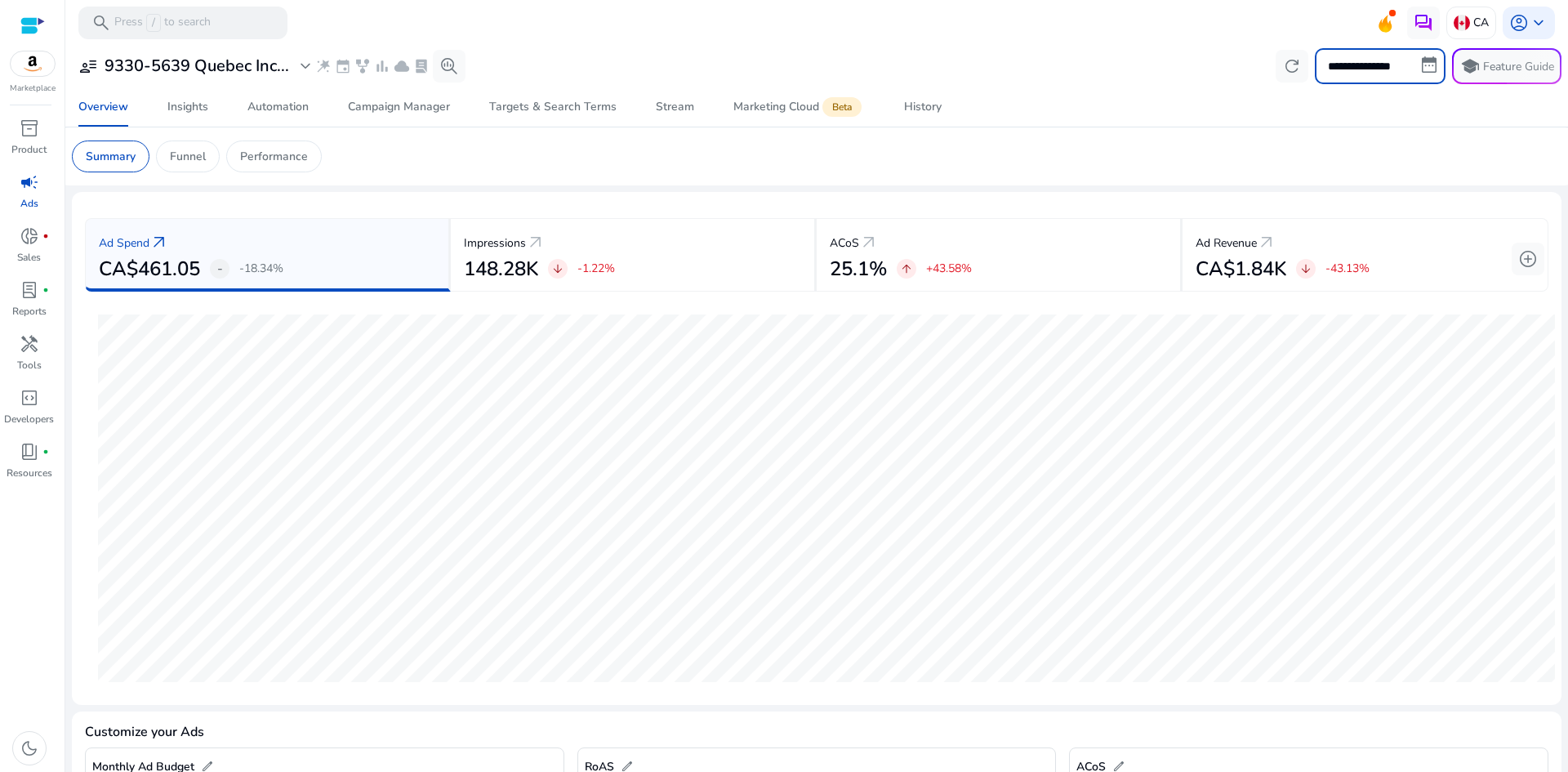
click at [1328, 71] on input "**********" at bounding box center [1380, 66] width 131 height 36
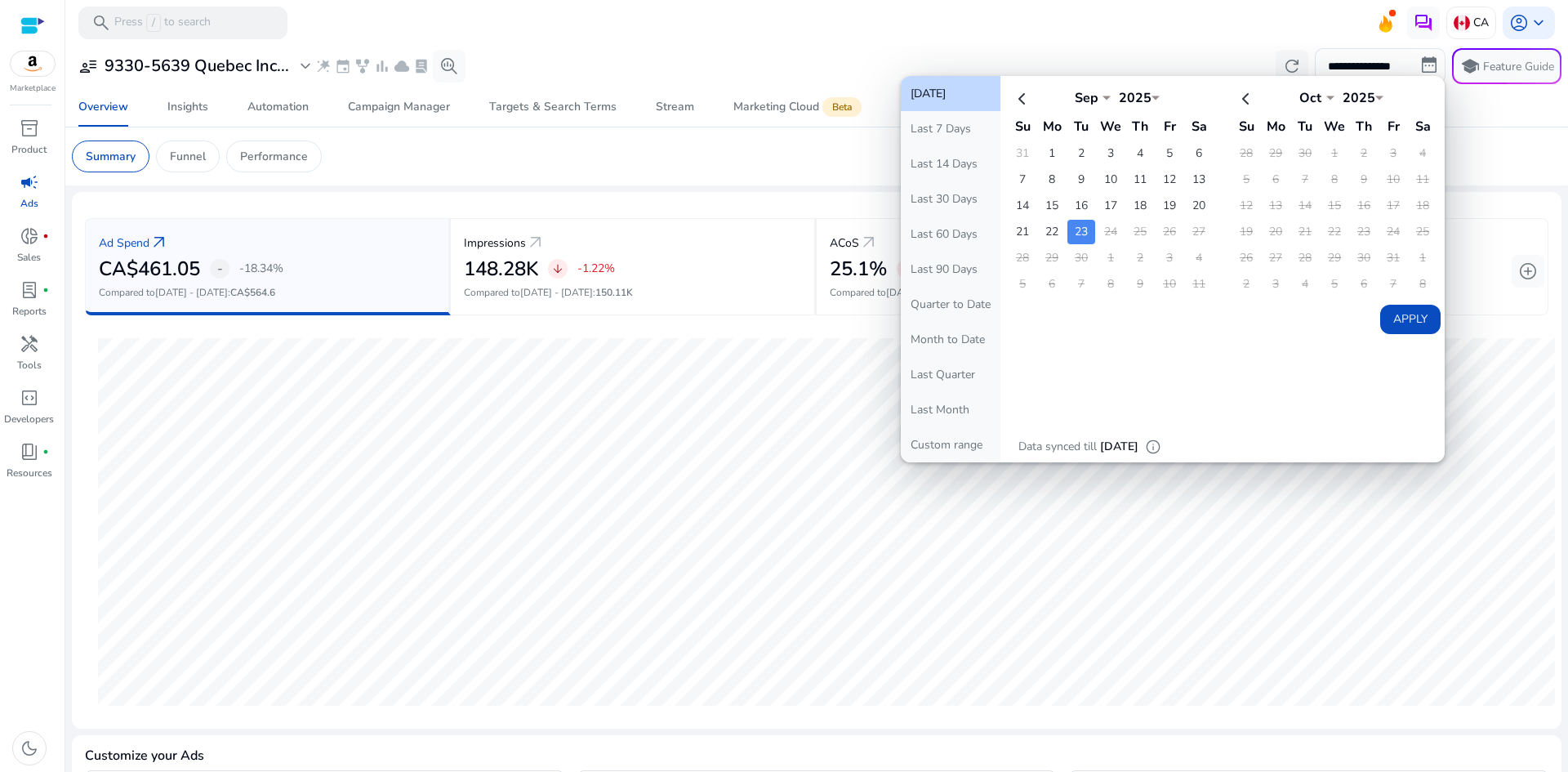
click at [825, 58] on div "**********" at bounding box center [816, 66] width 1490 height 36
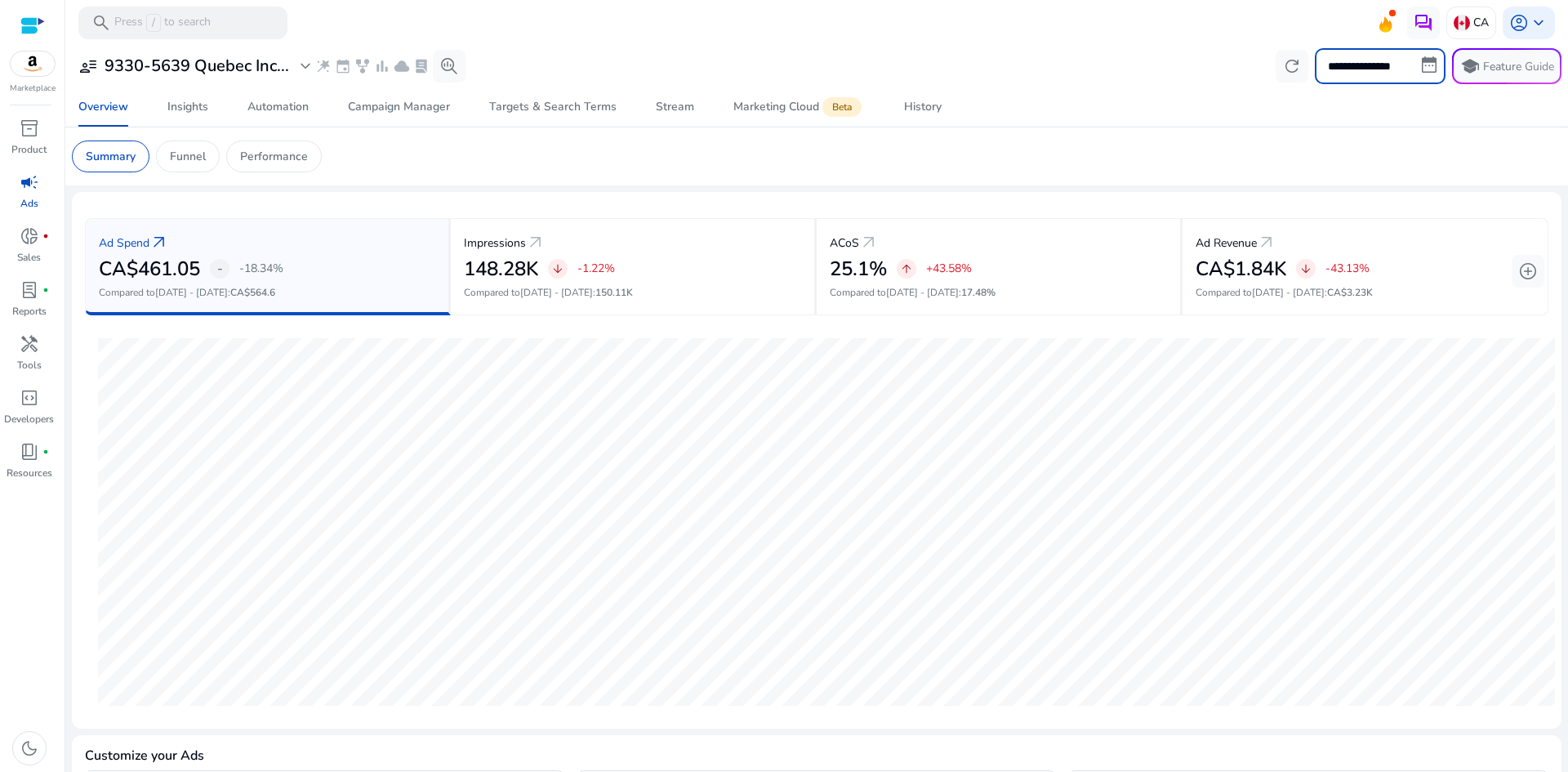
click at [1354, 67] on input "**********" at bounding box center [1380, 66] width 131 height 36
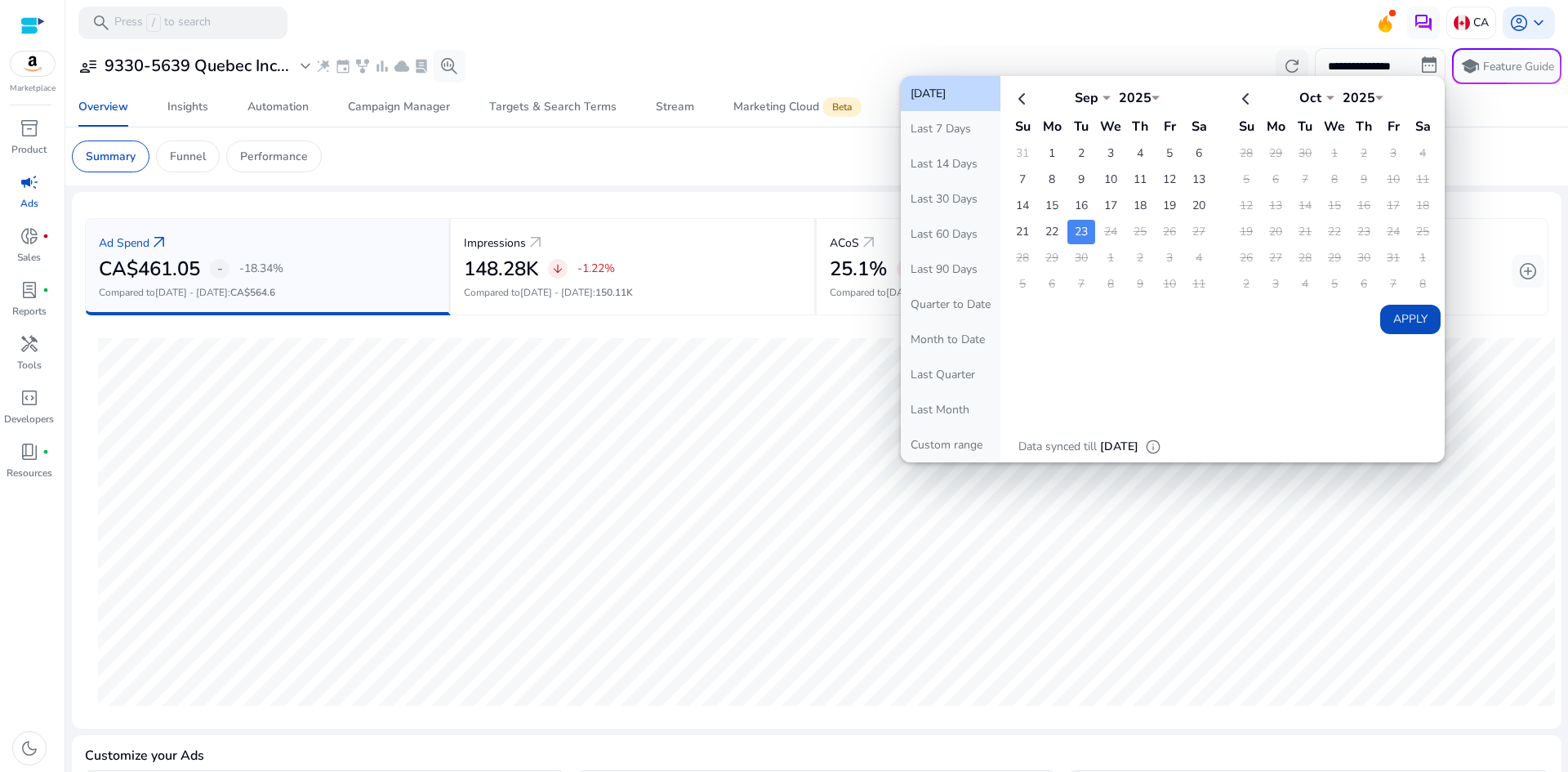
drag, startPoint x: 1072, startPoint y: 447, endPoint x: 1165, endPoint y: 447, distance: 93.0
click at [1139, 447] on div "Data synced till [DATE]" at bounding box center [1079, 447] width 120 height 18
click at [861, 46] on div at bounding box center [816, 46] width 1503 height 3
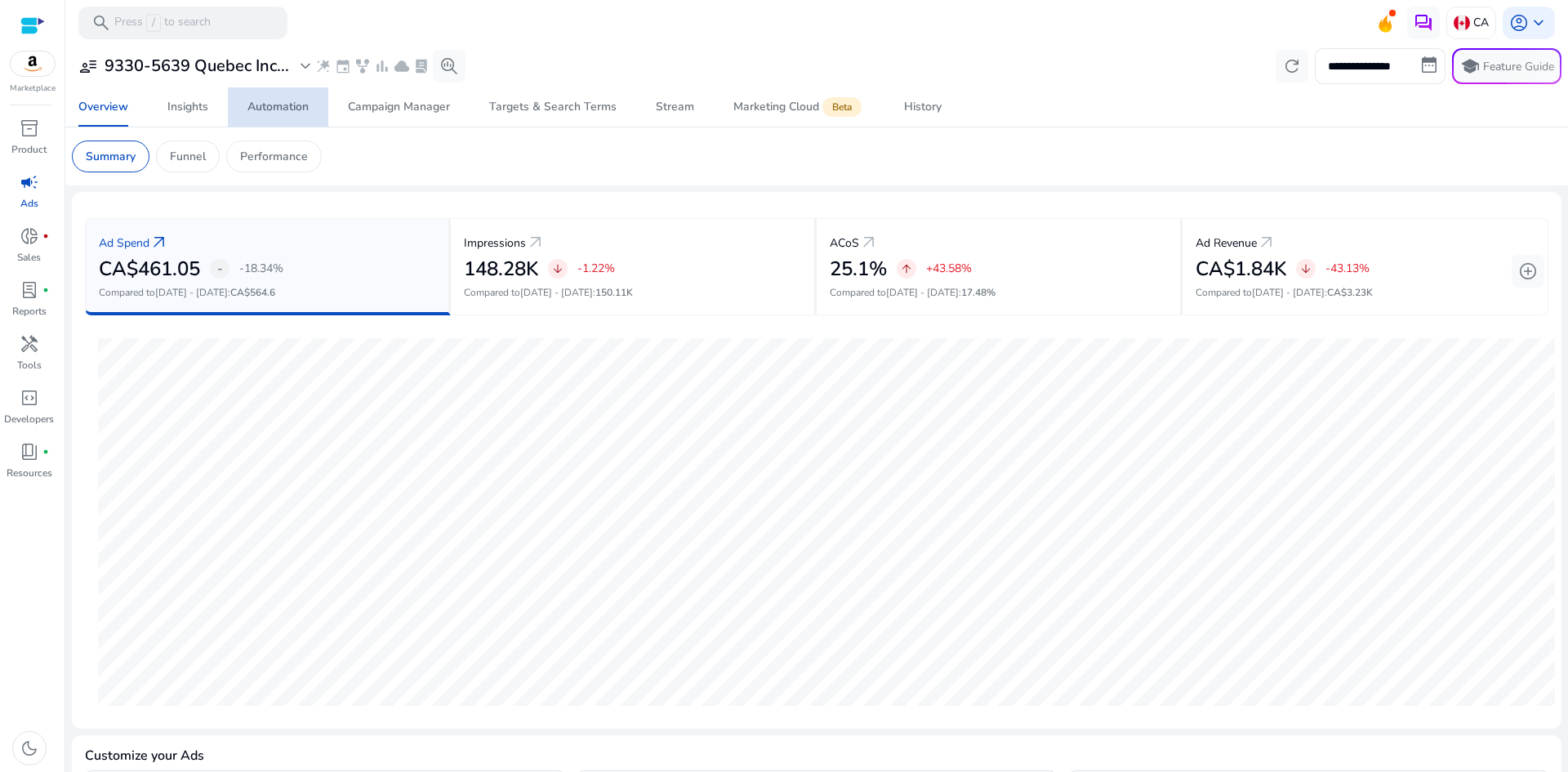
click at [247, 111] on link "Automation" at bounding box center [278, 107] width 101 height 39
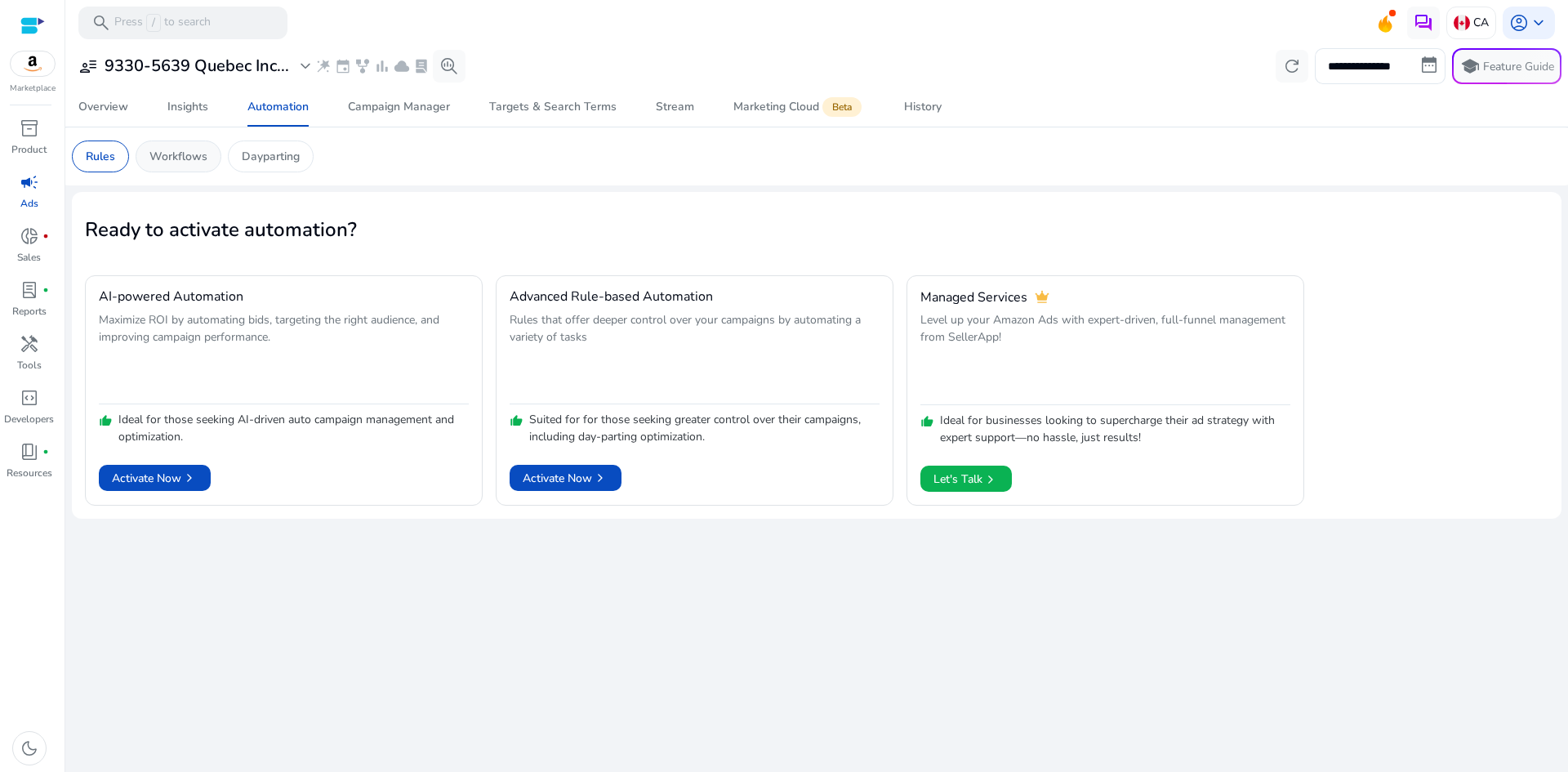
click at [211, 156] on div "Workflows" at bounding box center [178, 156] width 86 height 32
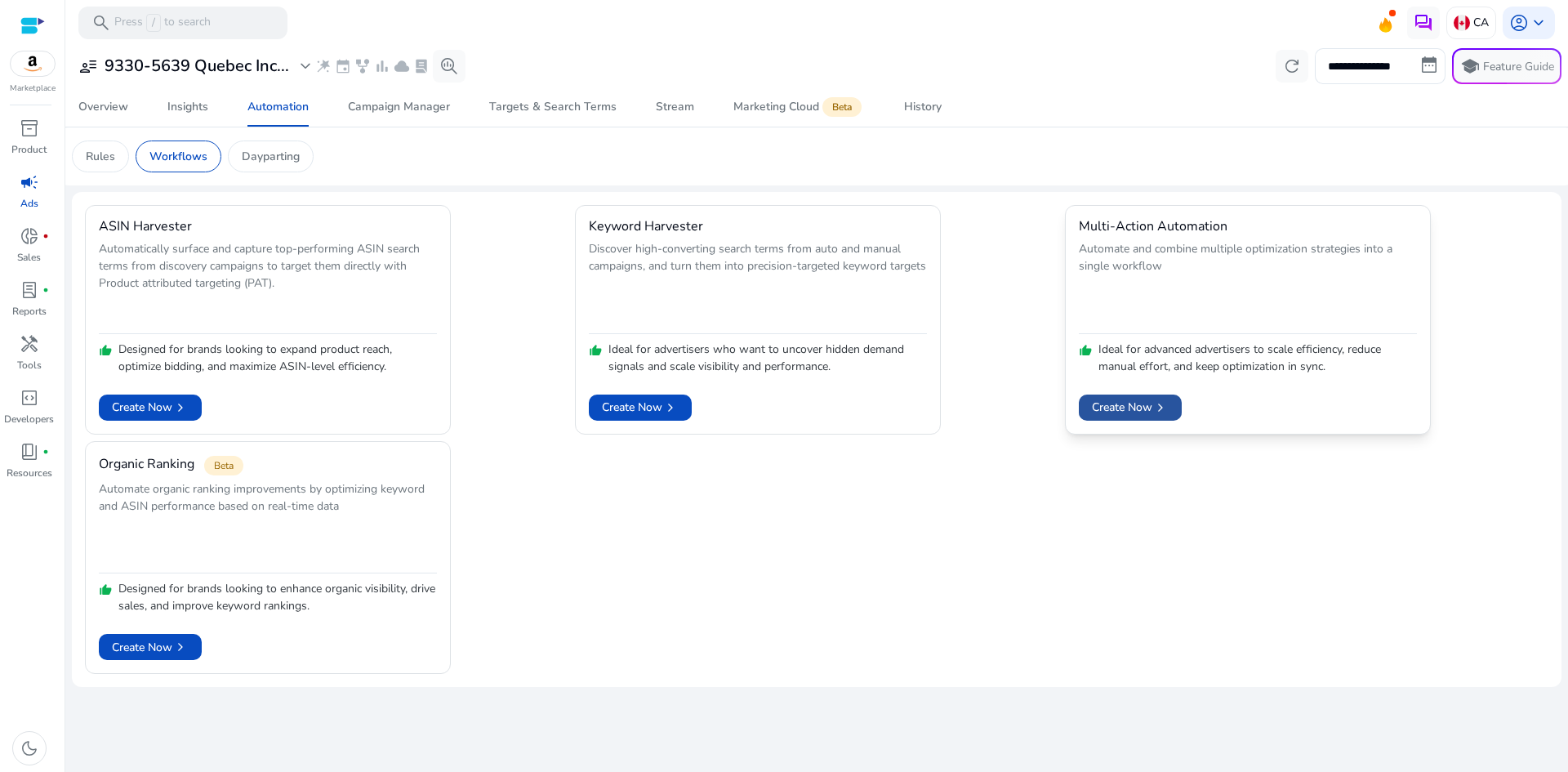
click at [1111, 412] on span "Create Now chevron_right" at bounding box center [1130, 408] width 77 height 17
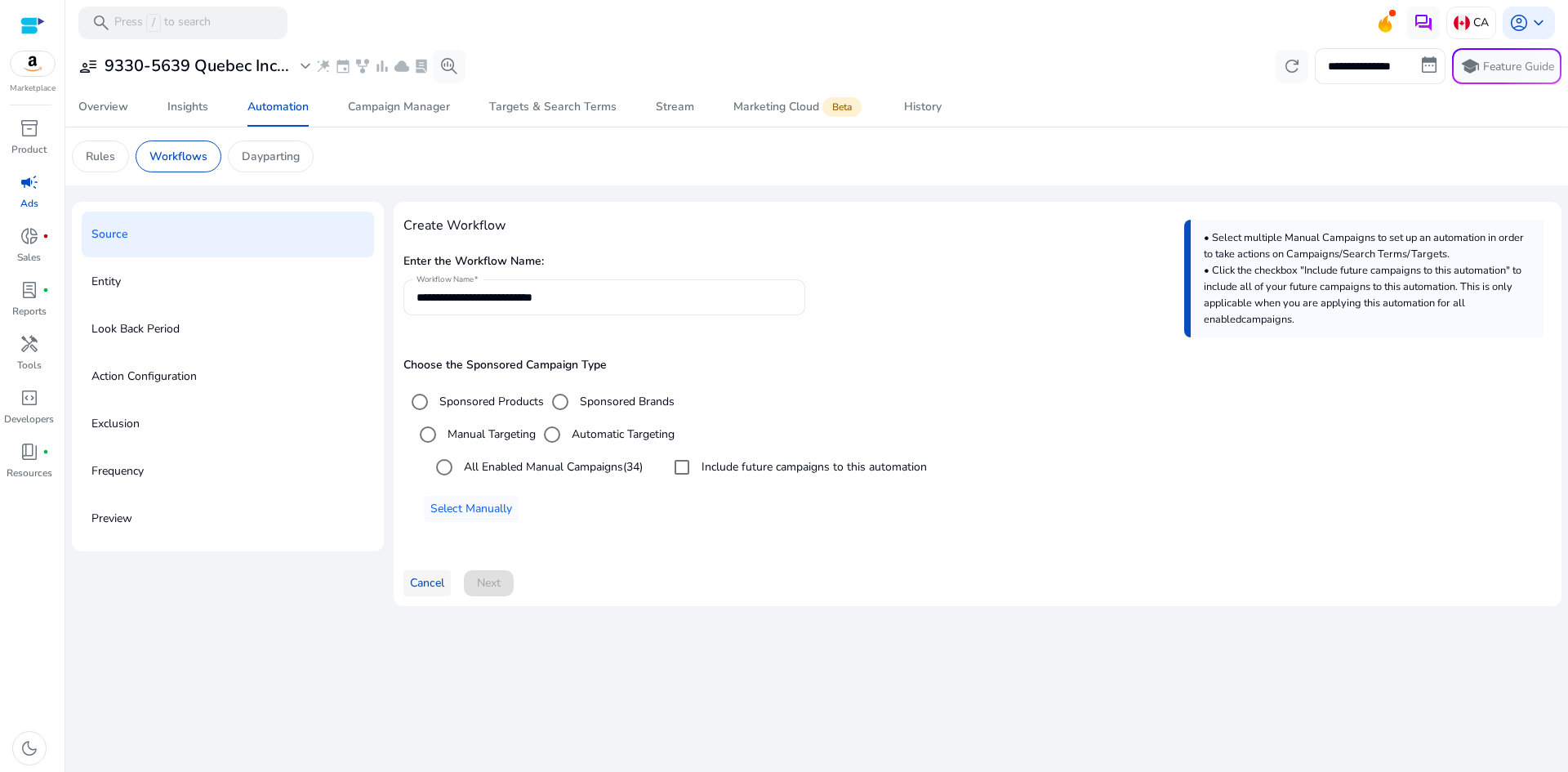
click at [437, 594] on span at bounding box center [427, 583] width 47 height 39
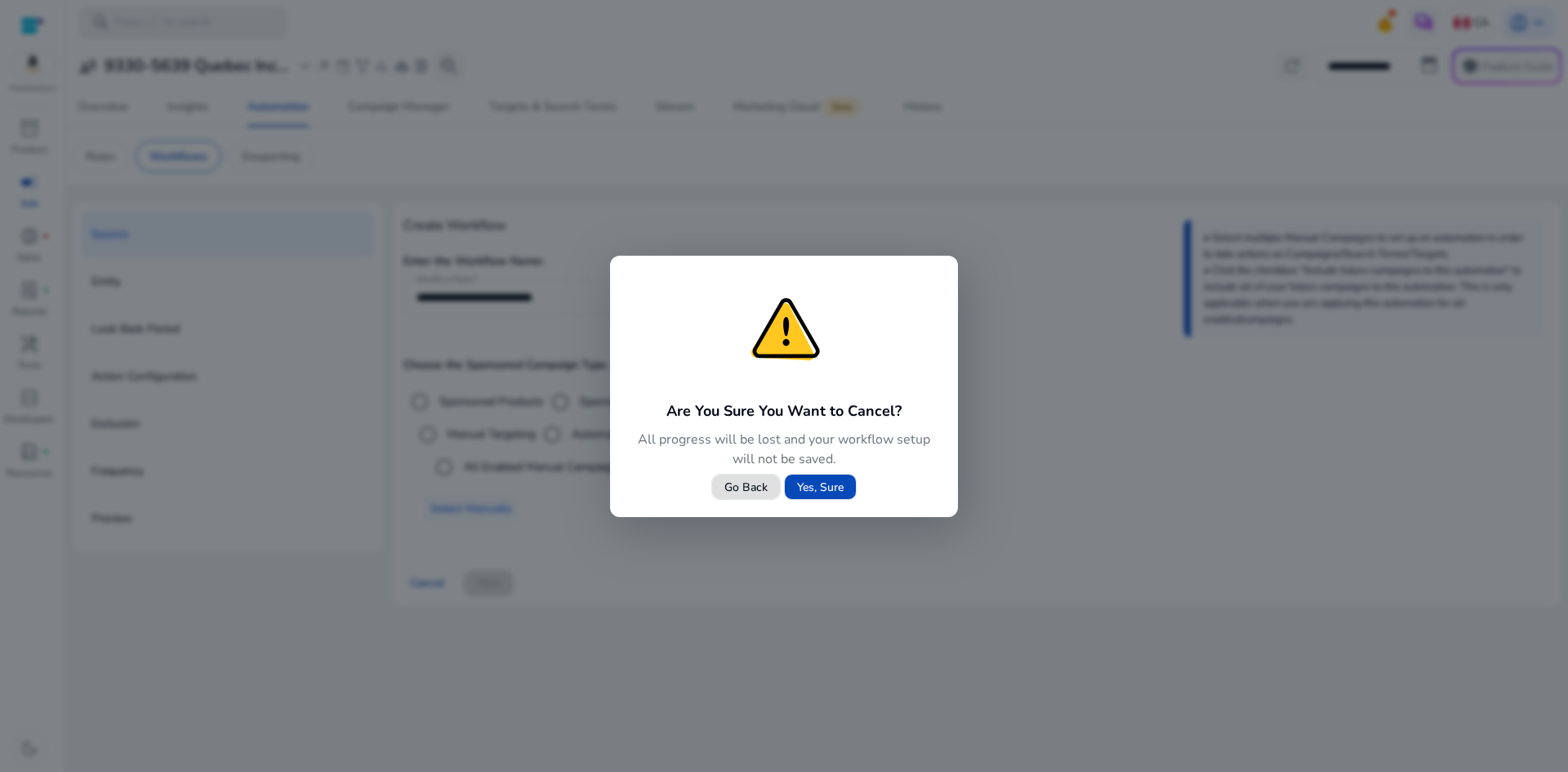
click at [819, 495] on span "Yes, Sure" at bounding box center [820, 487] width 46 height 17
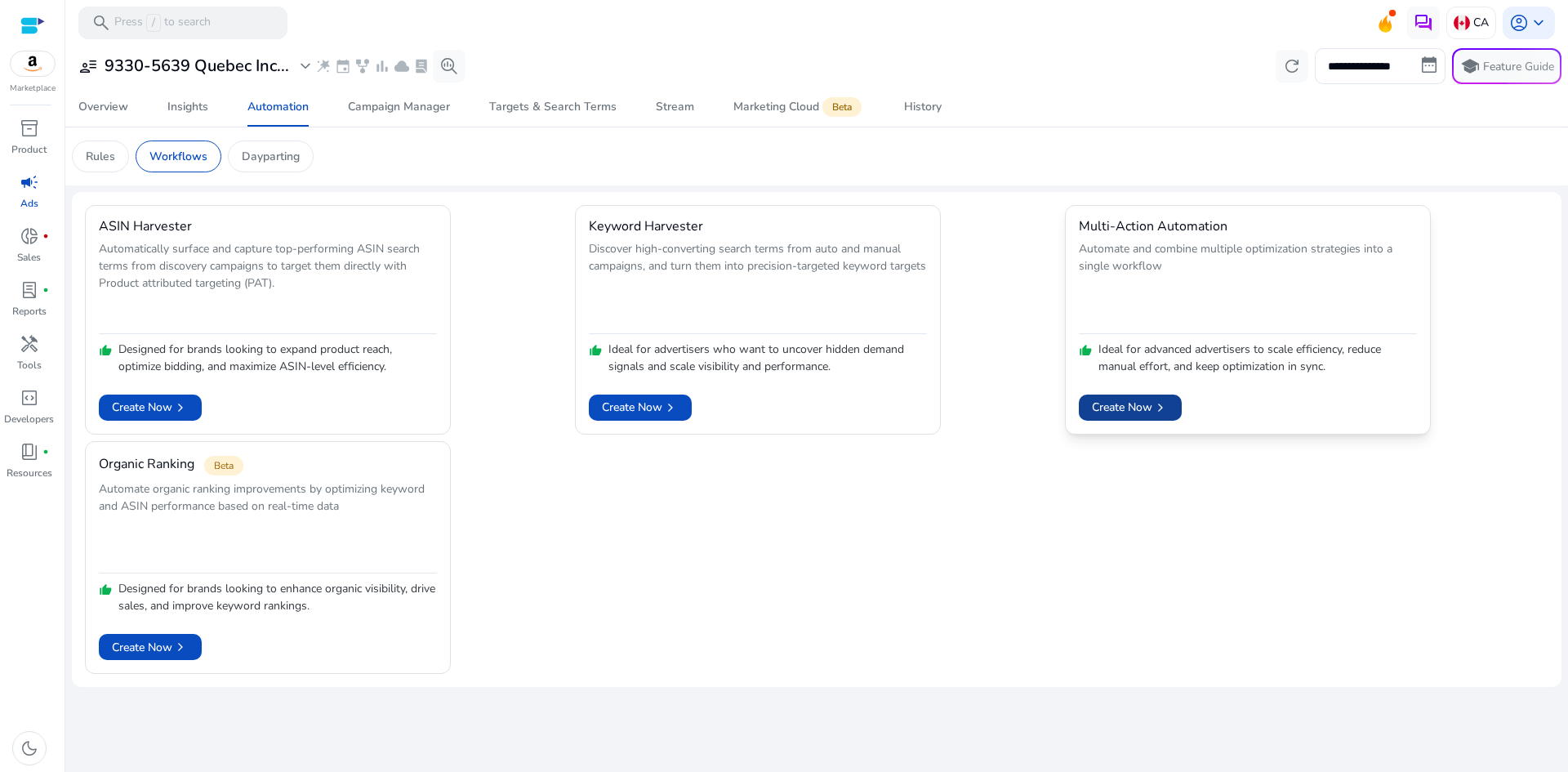
click at [1144, 392] on span at bounding box center [1130, 408] width 103 height 39
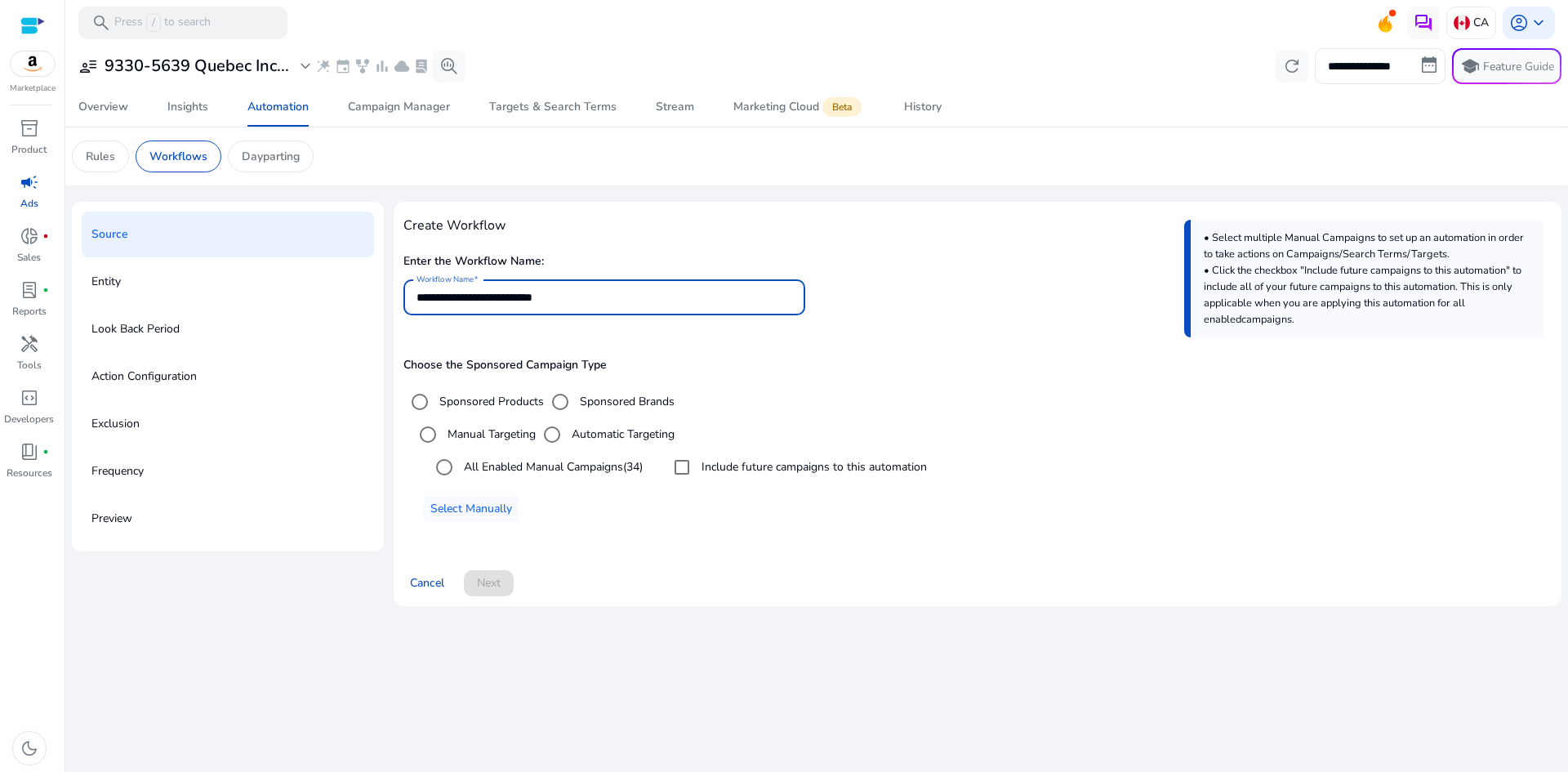
drag, startPoint x: 600, startPoint y: 295, endPoint x: 407, endPoint y: 293, distance: 193.0
click at [407, 293] on div "**********" at bounding box center [604, 296] width 402 height 36
type input "*"
type input "**********"
click at [832, 664] on div "**********" at bounding box center [816, 408] width 1490 height 727
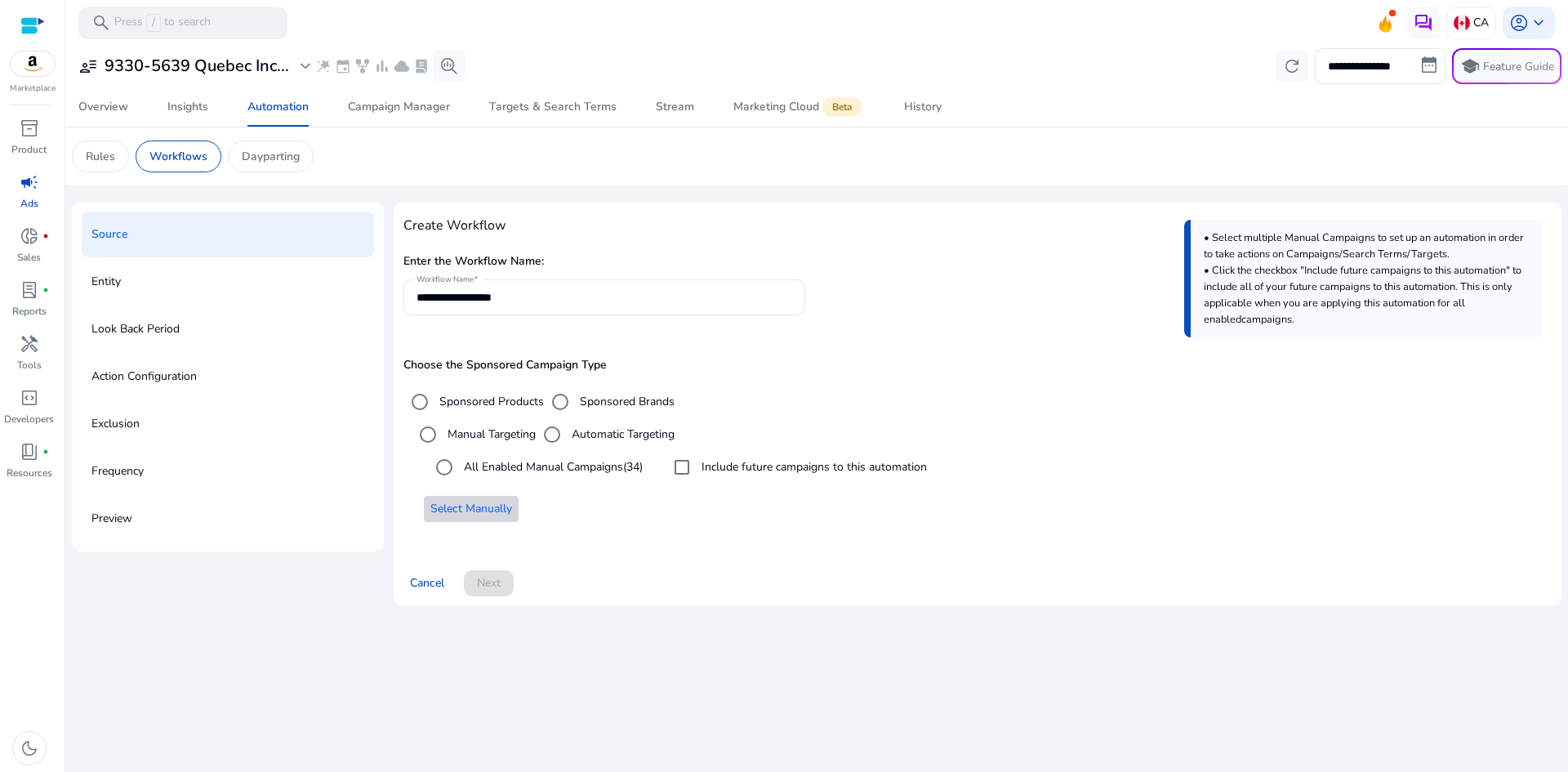
click at [504, 509] on span "Select Manually" at bounding box center [471, 509] width 81 height 17
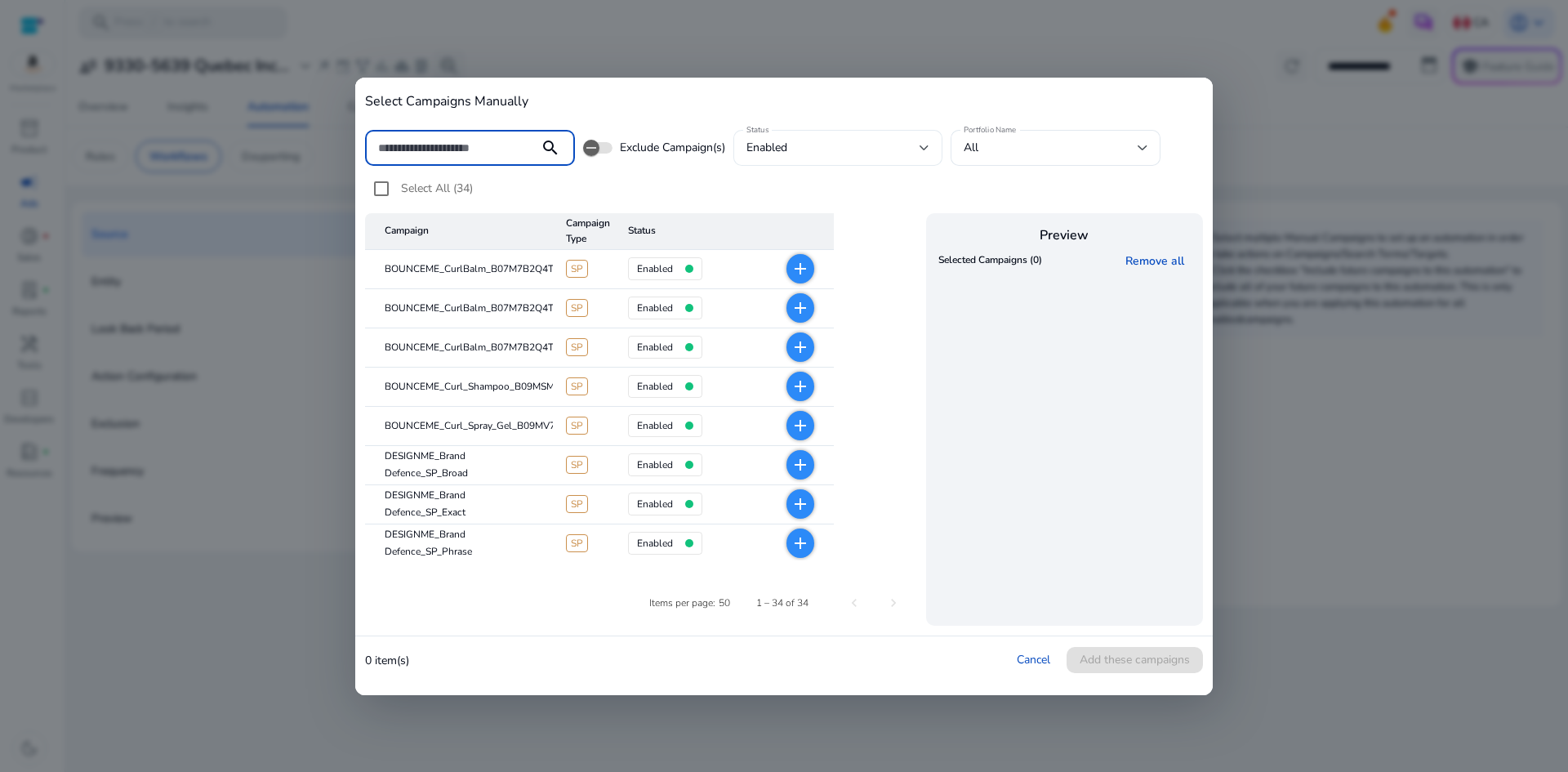
click at [786, 151] on span "enabled" at bounding box center [767, 147] width 41 height 15
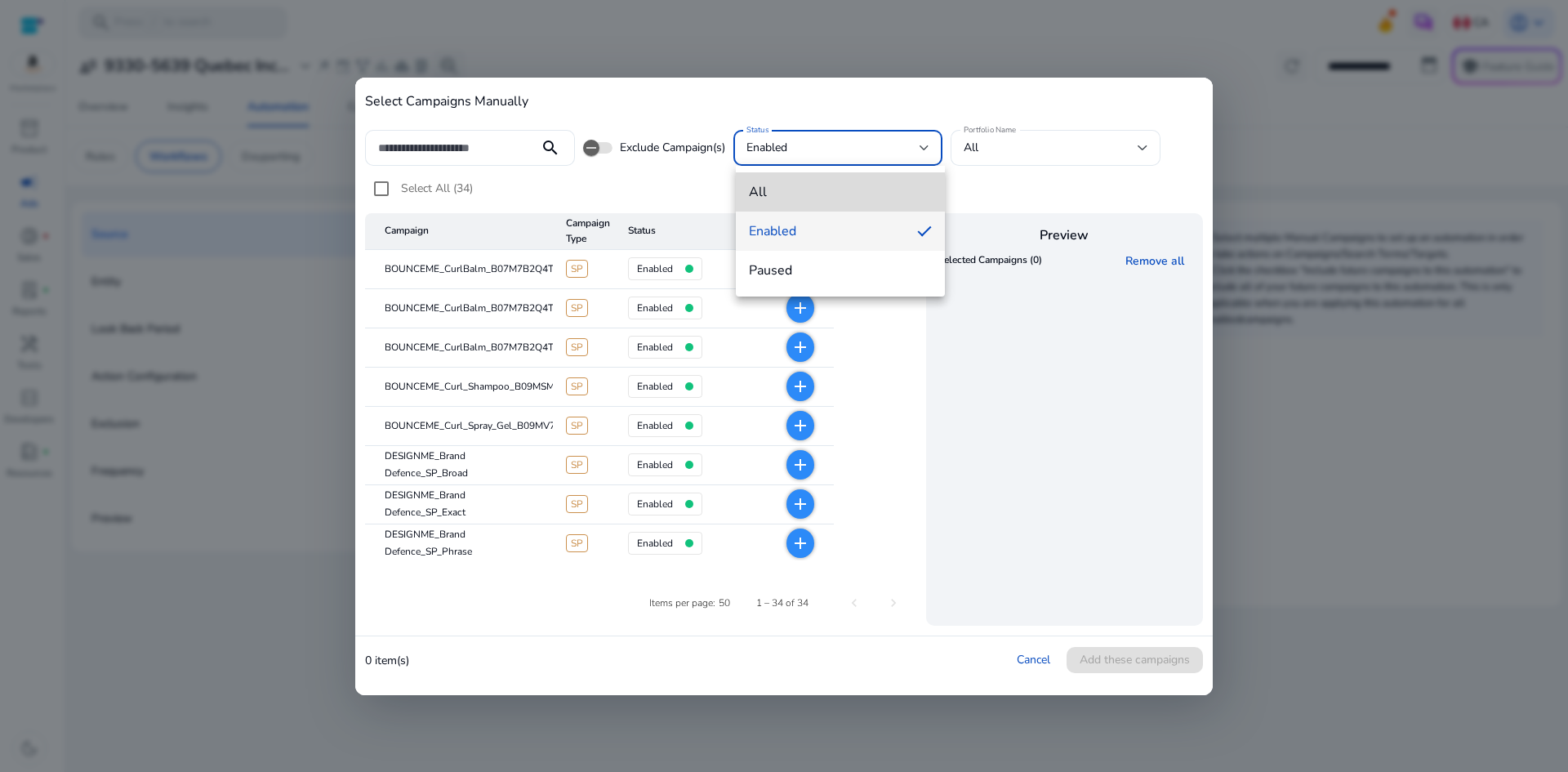
click at [784, 194] on span "all" at bounding box center [841, 192] width 184 height 18
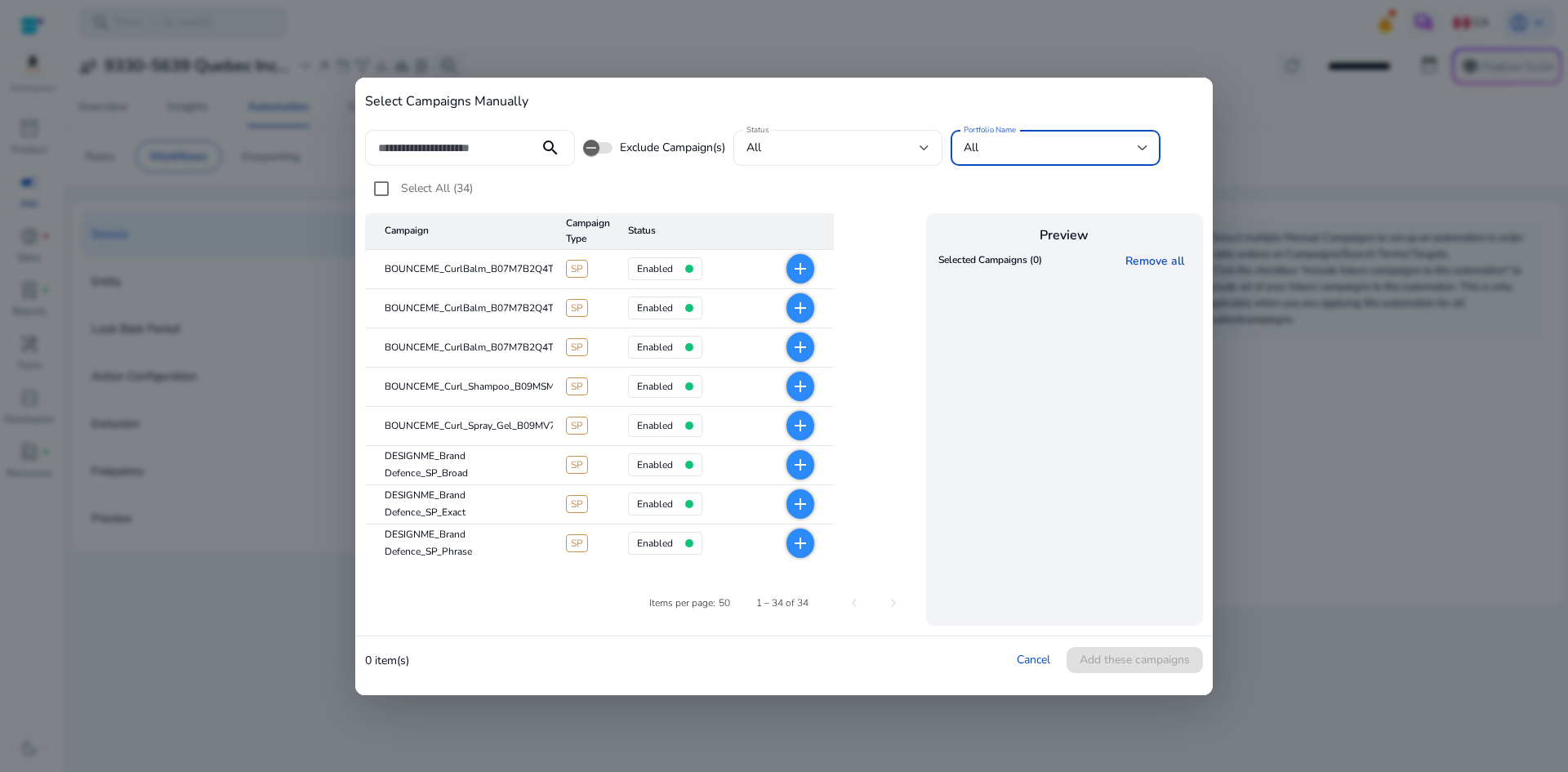
click at [1001, 149] on div "All" at bounding box center [1051, 147] width 174 height 18
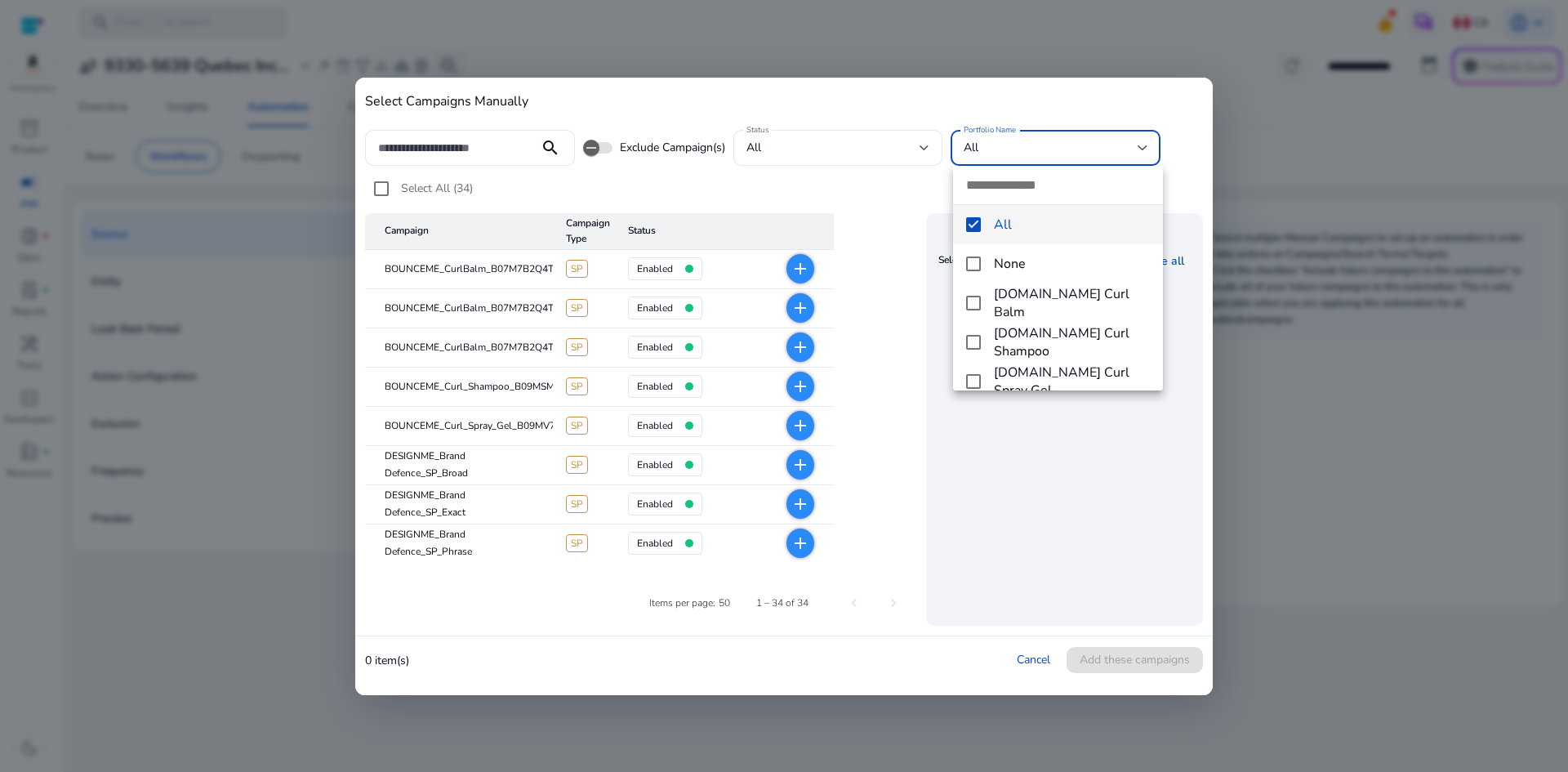
click at [919, 100] on div at bounding box center [784, 386] width 1568 height 772
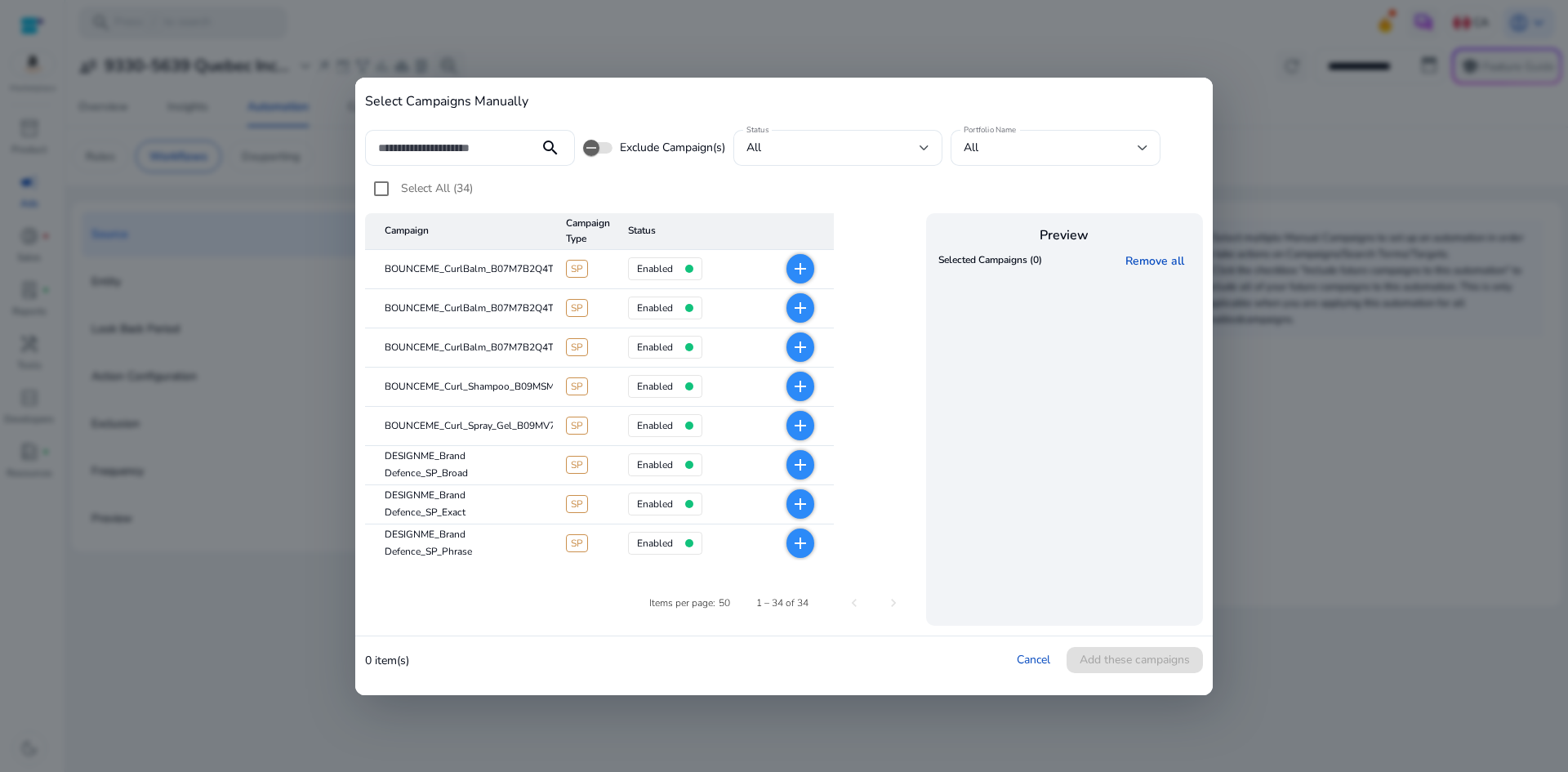
click at [651, 150] on span "Exclude Campaign(s)" at bounding box center [672, 147] width 106 height 16
click at [603, 149] on span "button" at bounding box center [592, 148] width 33 height 33
click at [598, 145] on icon "button" at bounding box center [604, 147] width 15 height 15
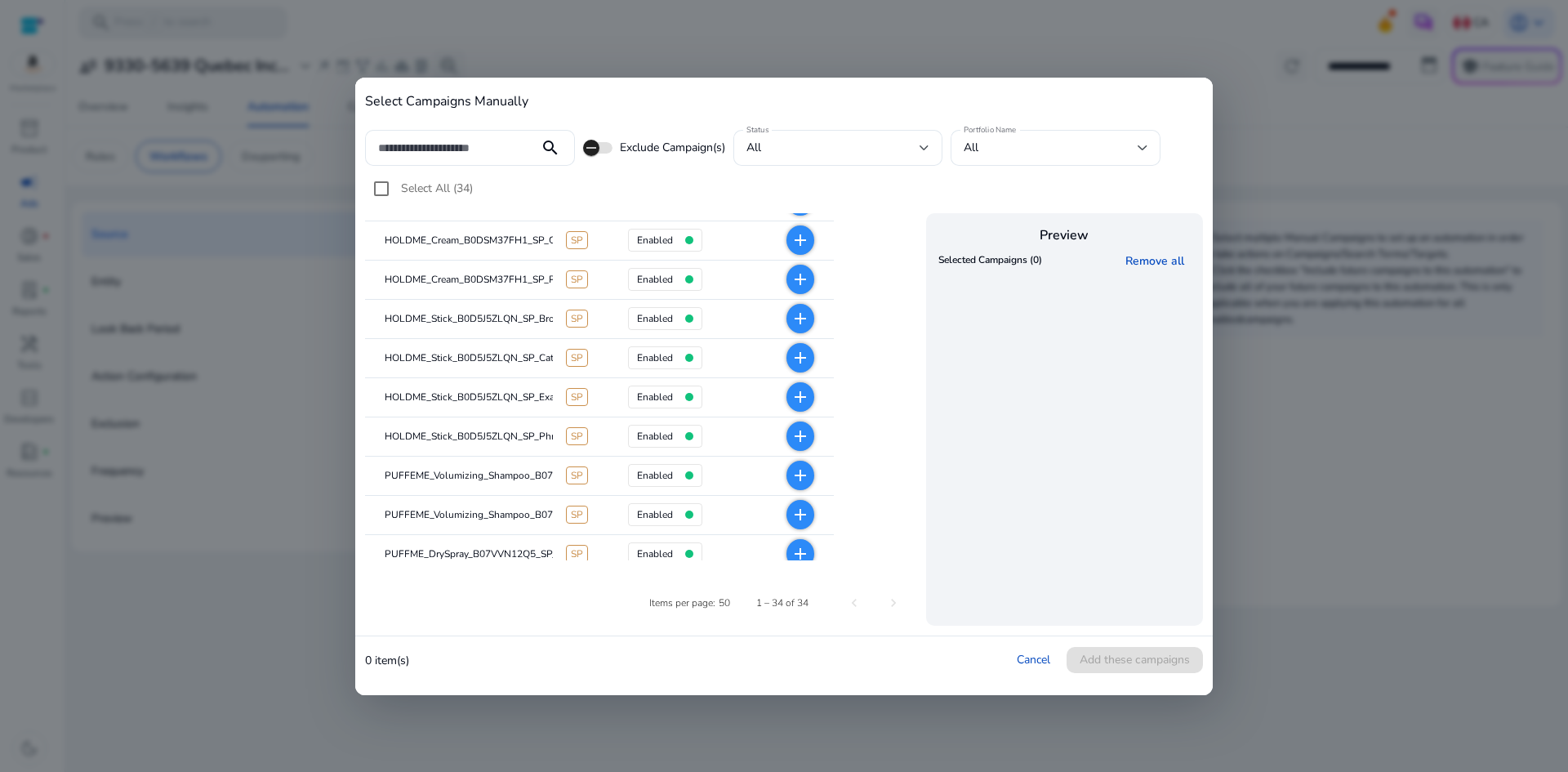
scroll to position [735, 0]
click at [1046, 659] on link "Cancel" at bounding box center [1033, 660] width 34 height 15
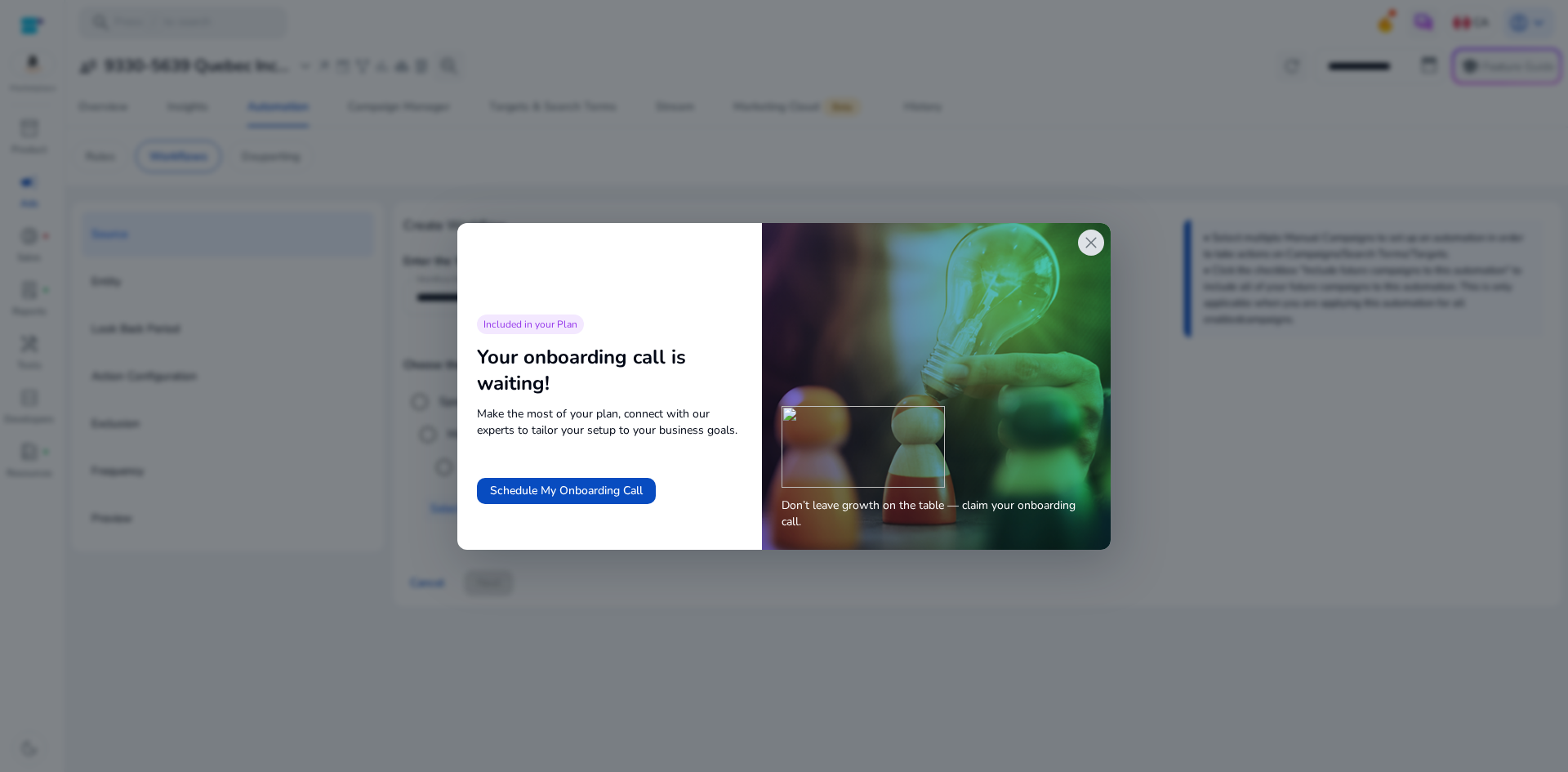
click at [1088, 242] on span "close" at bounding box center [1091, 242] width 19 height 19
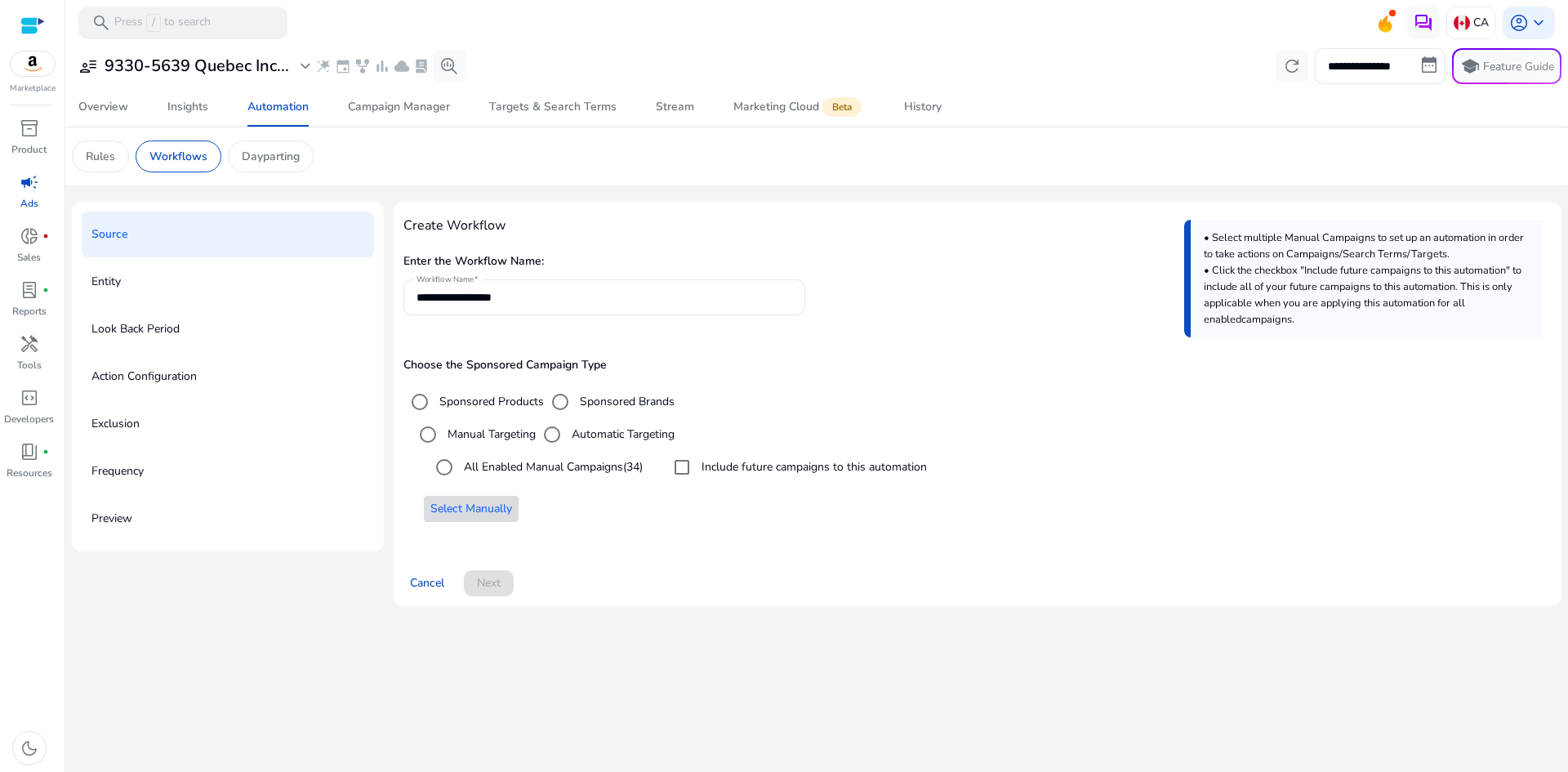
click at [33, 29] on div at bounding box center [32, 25] width 24 height 18
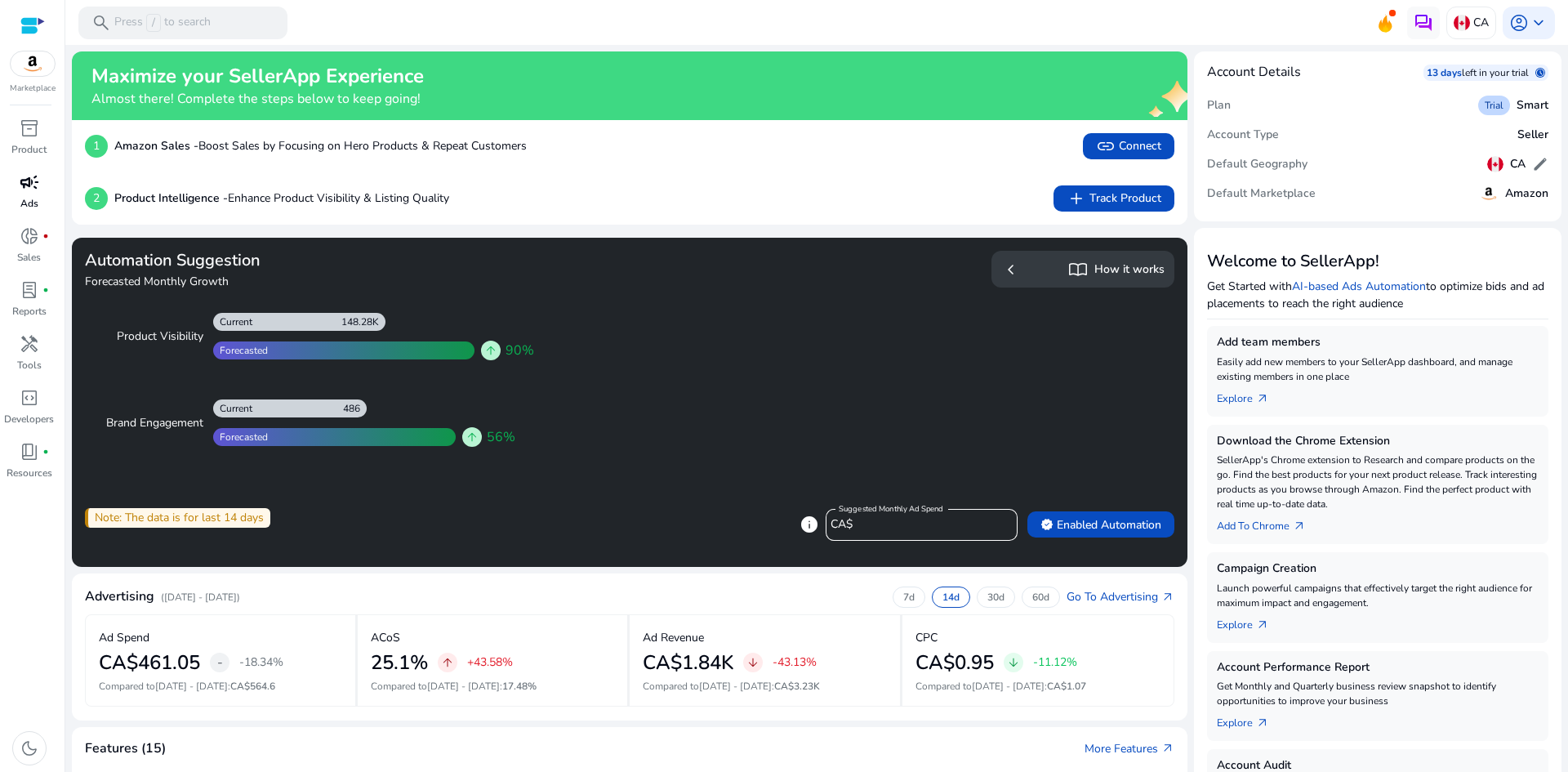
click at [35, 200] on p "Ads" at bounding box center [29, 202] width 18 height 15
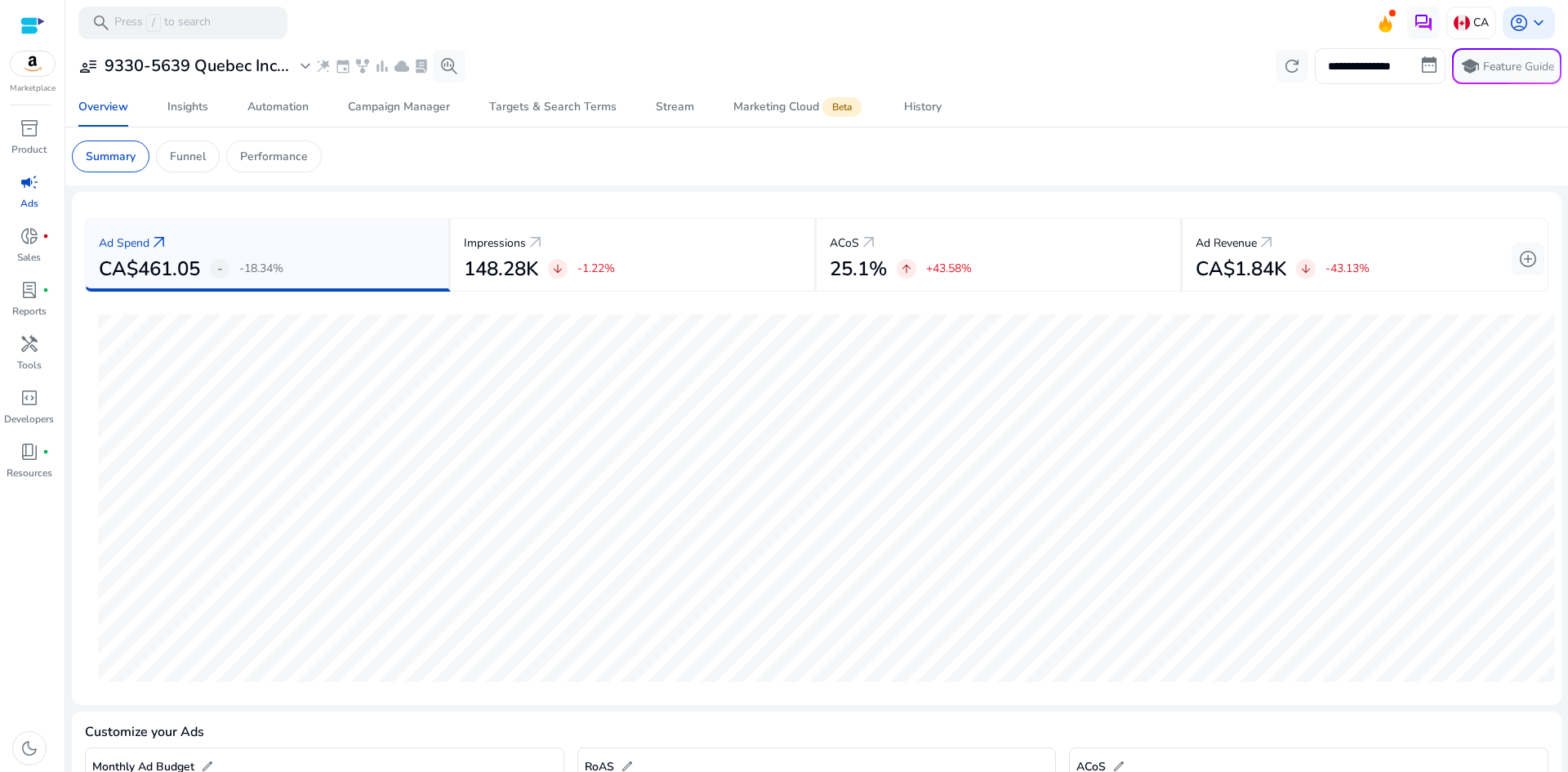
click at [752, 58] on div "**********" at bounding box center [816, 66] width 1490 height 36
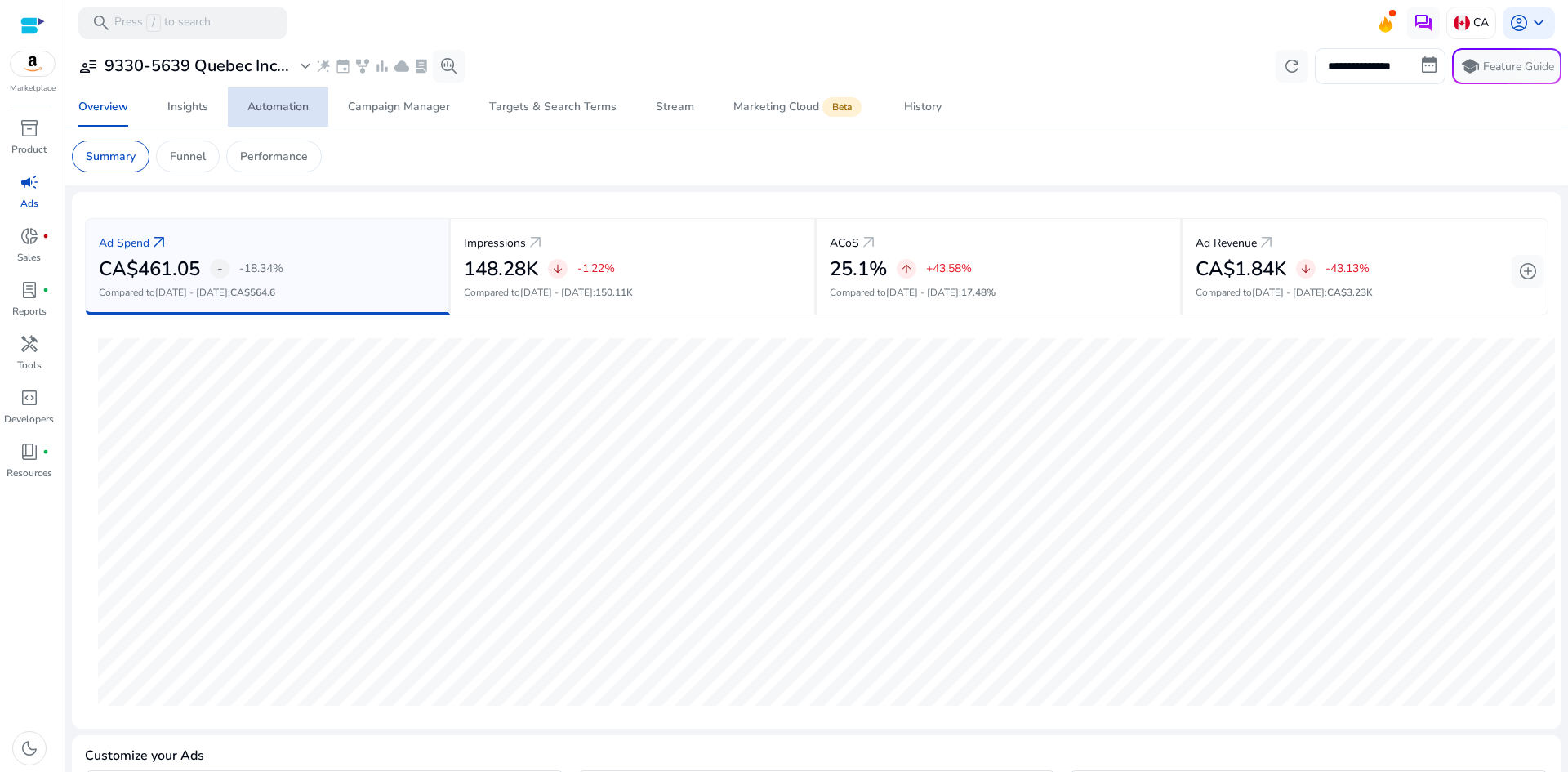
click at [275, 112] on div "Automation" at bounding box center [278, 108] width 61 height 12
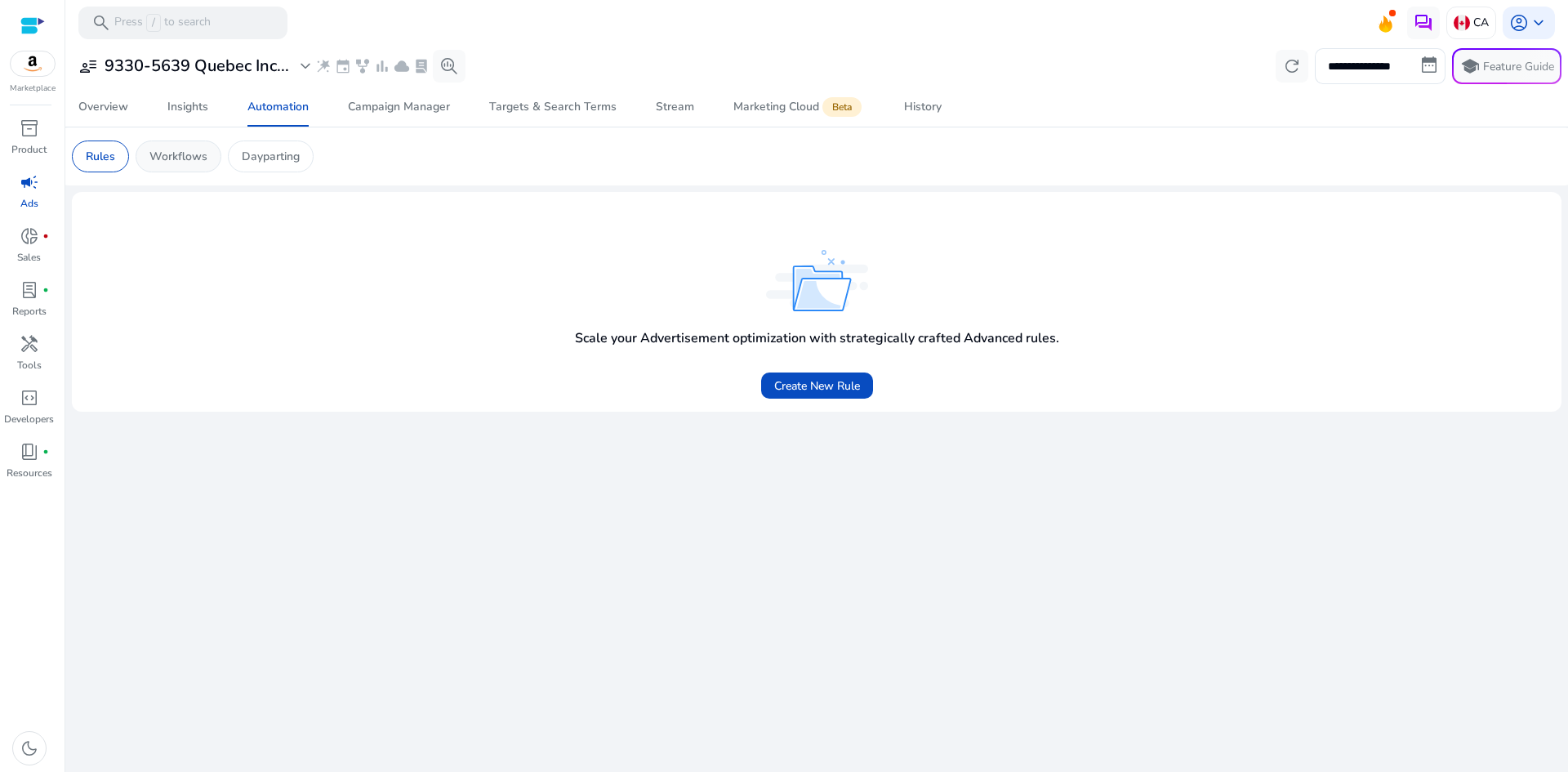
click at [169, 155] on p "Workflows" at bounding box center [178, 157] width 58 height 17
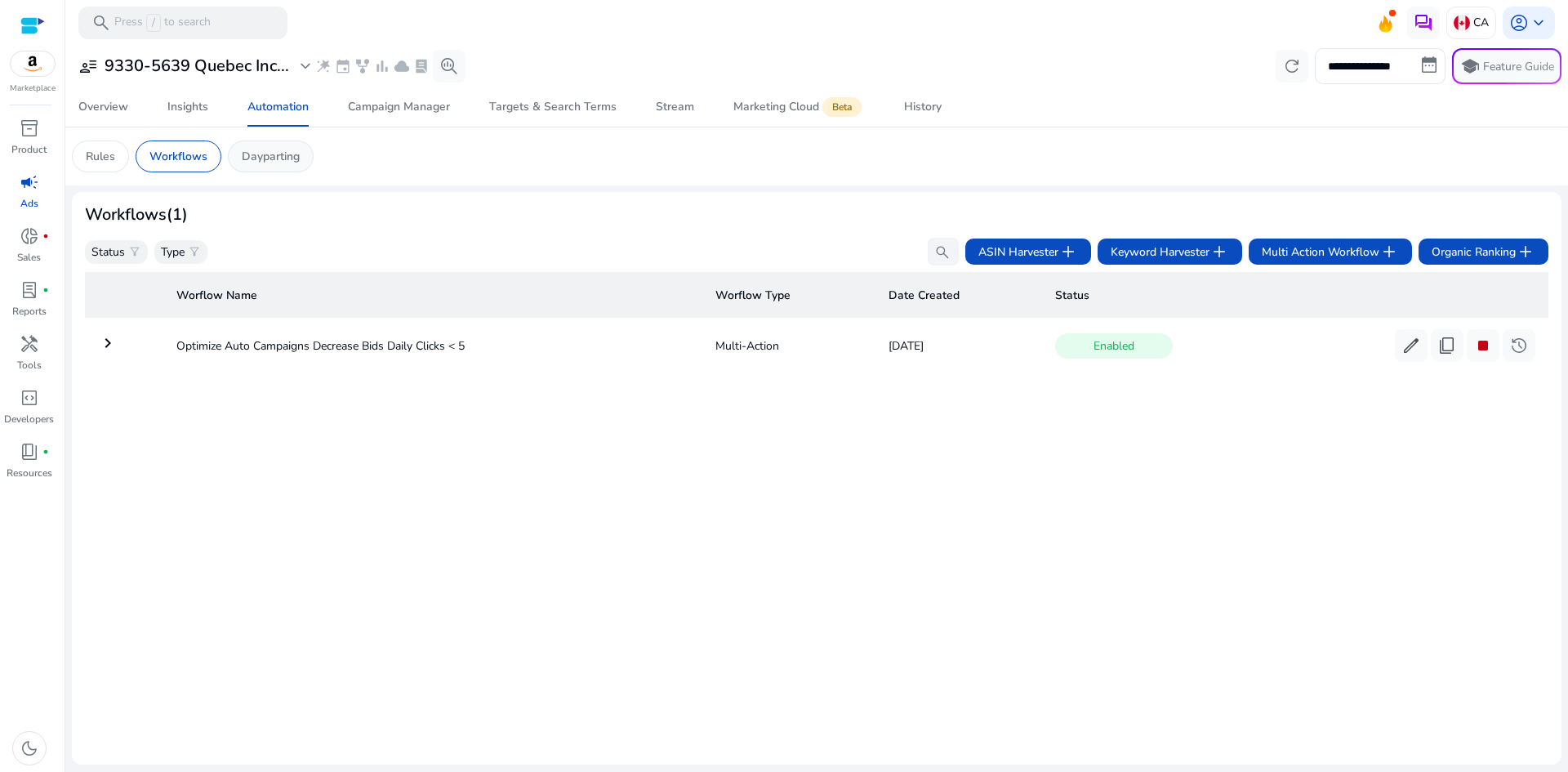
click at [279, 156] on p "Dayparting" at bounding box center [271, 157] width 58 height 17
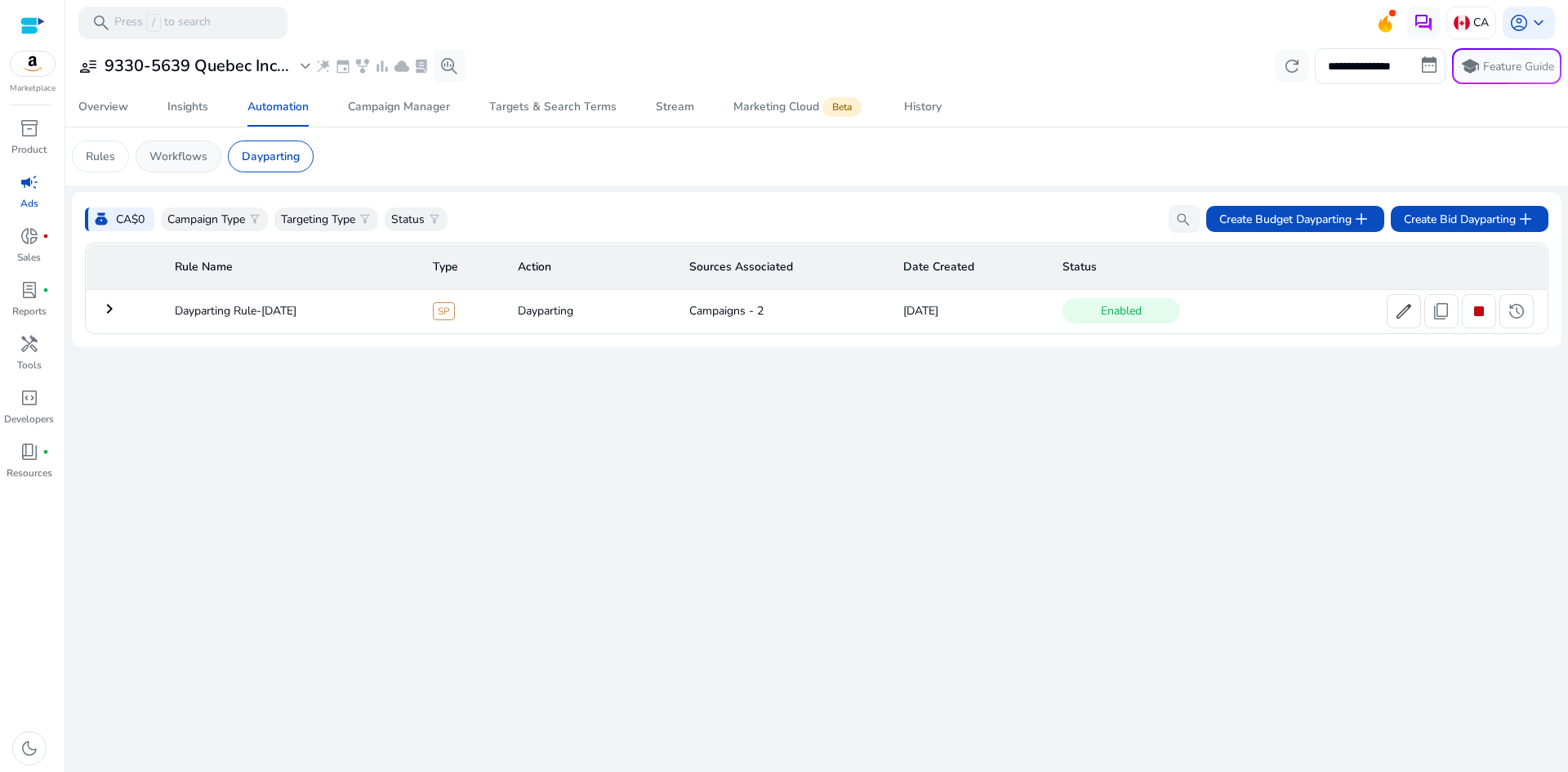
click at [182, 159] on p "Workflows" at bounding box center [178, 157] width 58 height 17
